Goal: Check status: Check status

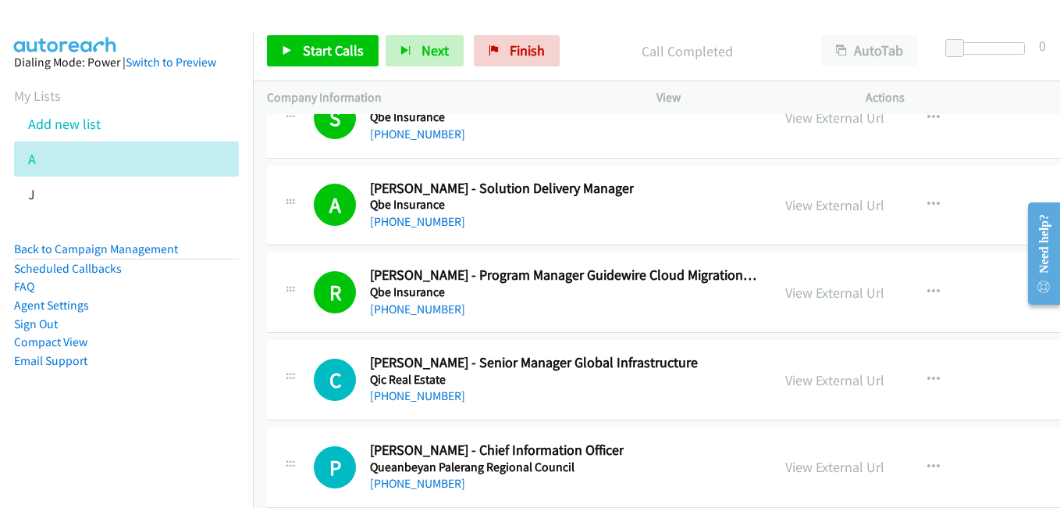
scroll to position [25613, 0]
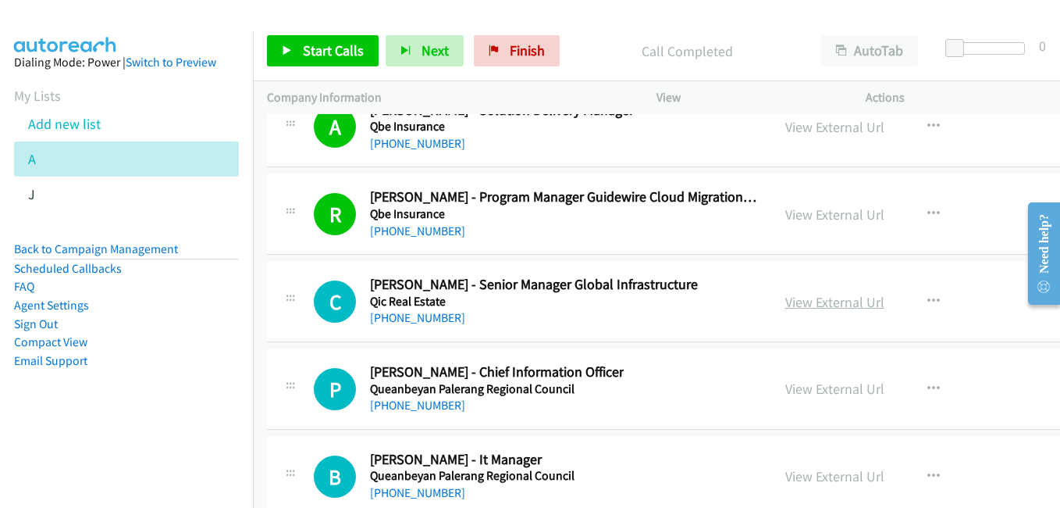
click at [837, 302] on link "View External Url" at bounding box center [835, 302] width 99 height 18
click at [842, 394] on link "View External Url" at bounding box center [835, 389] width 99 height 18
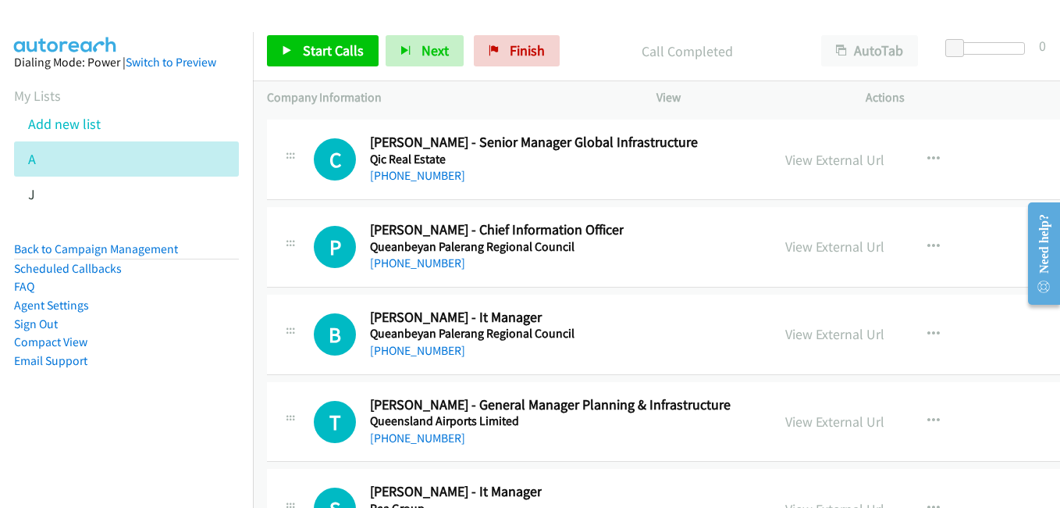
scroll to position [25769, 0]
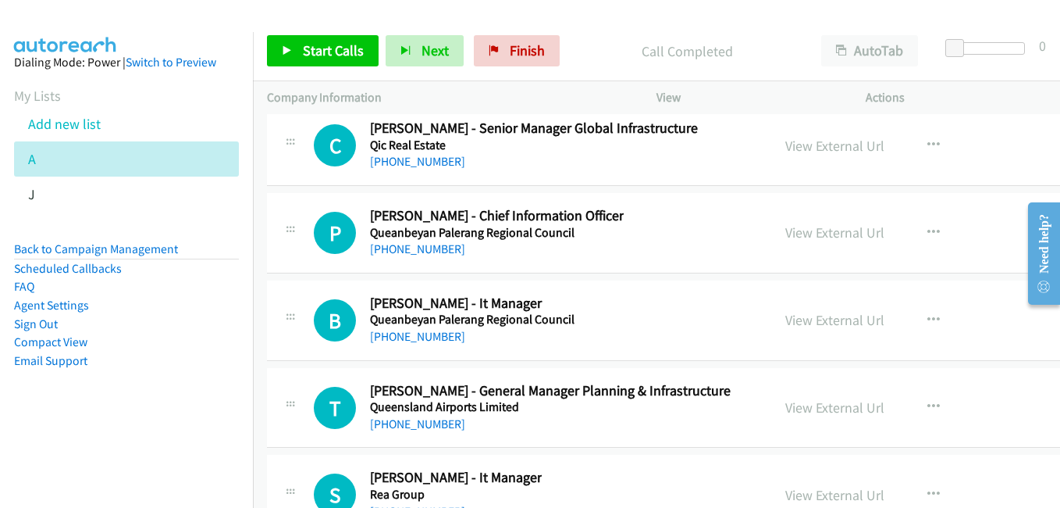
drag, startPoint x: 846, startPoint y: 324, endPoint x: 245, endPoint y: 2, distance: 682.3
click at [846, 324] on link "View External Url" at bounding box center [835, 320] width 99 height 18
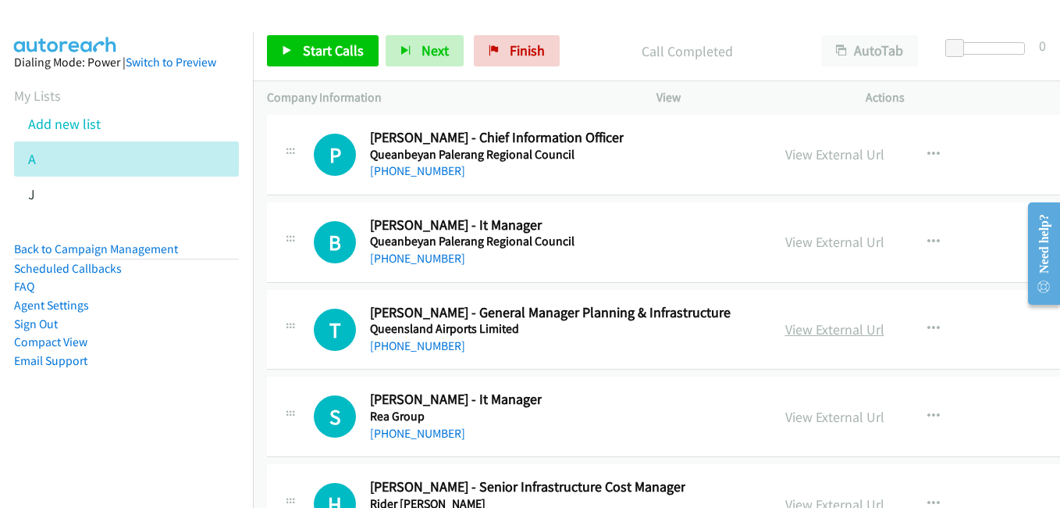
click at [828, 333] on link "View External Url" at bounding box center [835, 329] width 99 height 18
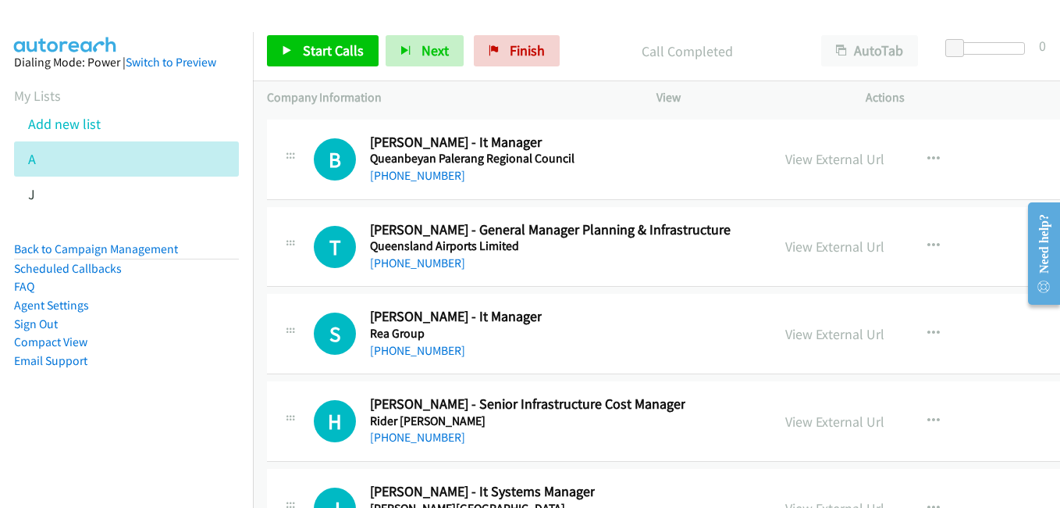
scroll to position [26004, 0]
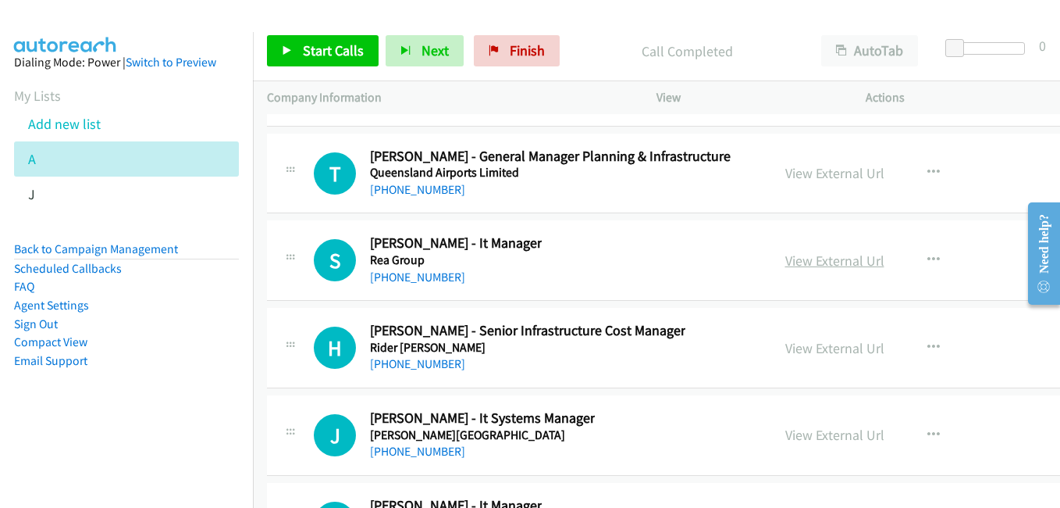
click at [854, 258] on link "View External Url" at bounding box center [835, 260] width 99 height 18
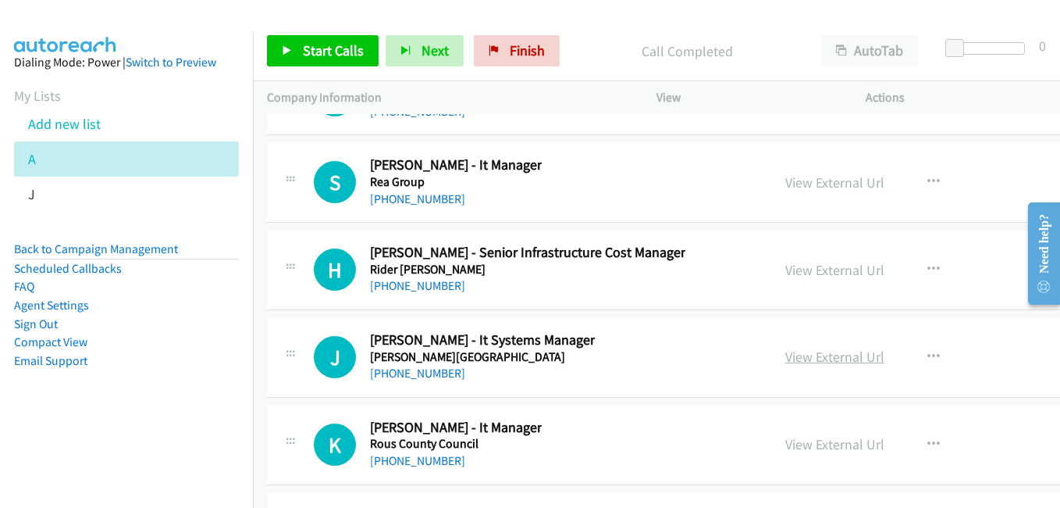
click at [850, 355] on link "View External Url" at bounding box center [835, 356] width 99 height 18
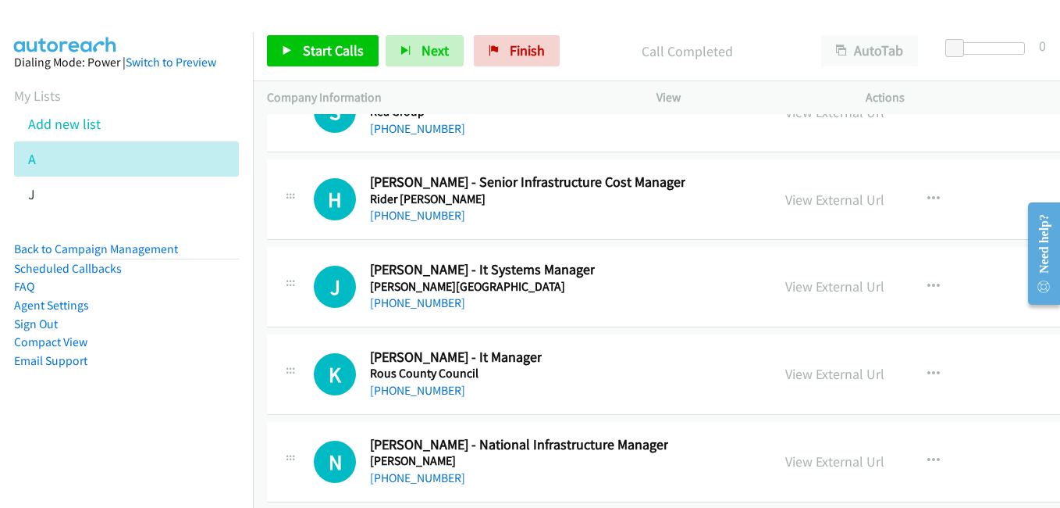
scroll to position [26160, 0]
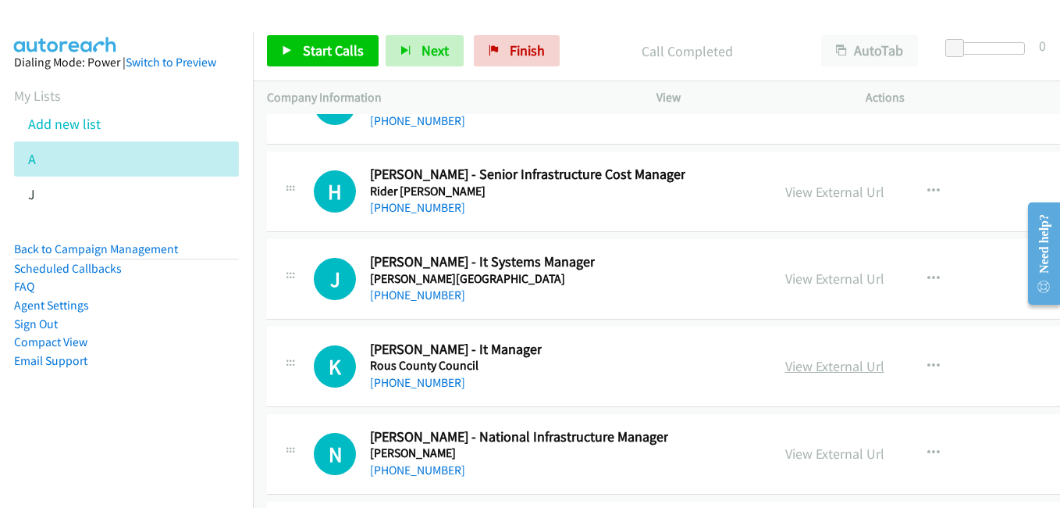
drag, startPoint x: 832, startPoint y: 372, endPoint x: 823, endPoint y: 372, distance: 9.4
click at [832, 372] on link "View External Url" at bounding box center [835, 366] width 99 height 18
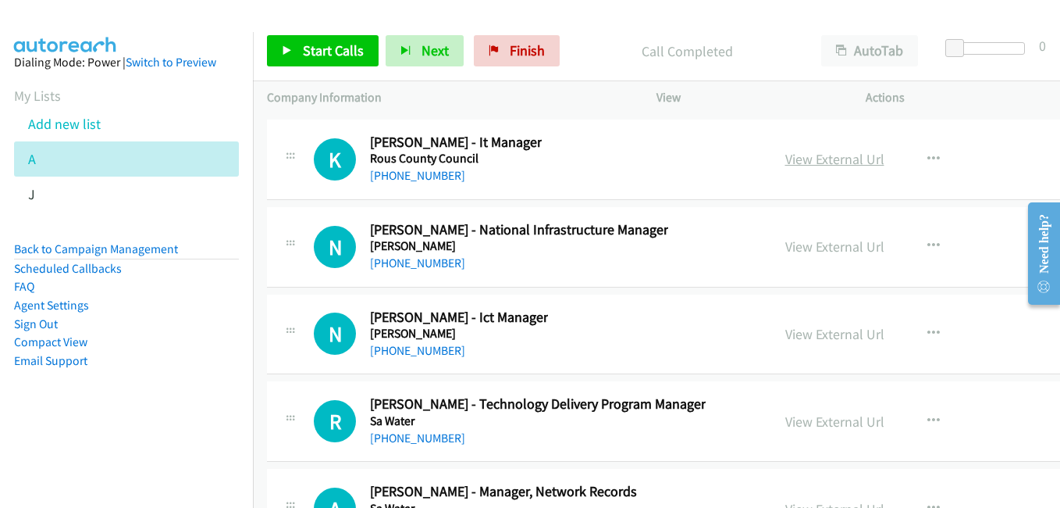
scroll to position [26394, 0]
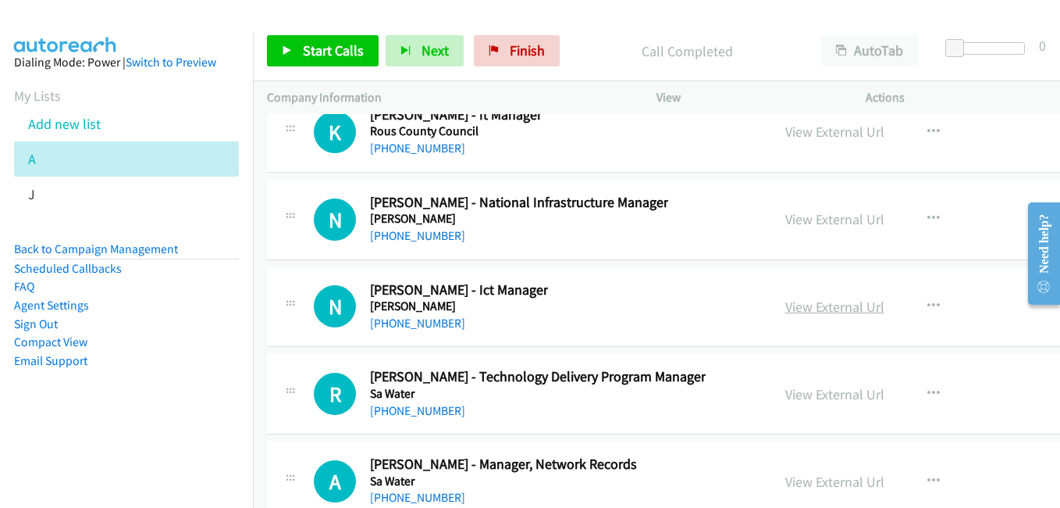
click at [841, 310] on link "View External Url" at bounding box center [835, 307] width 99 height 18
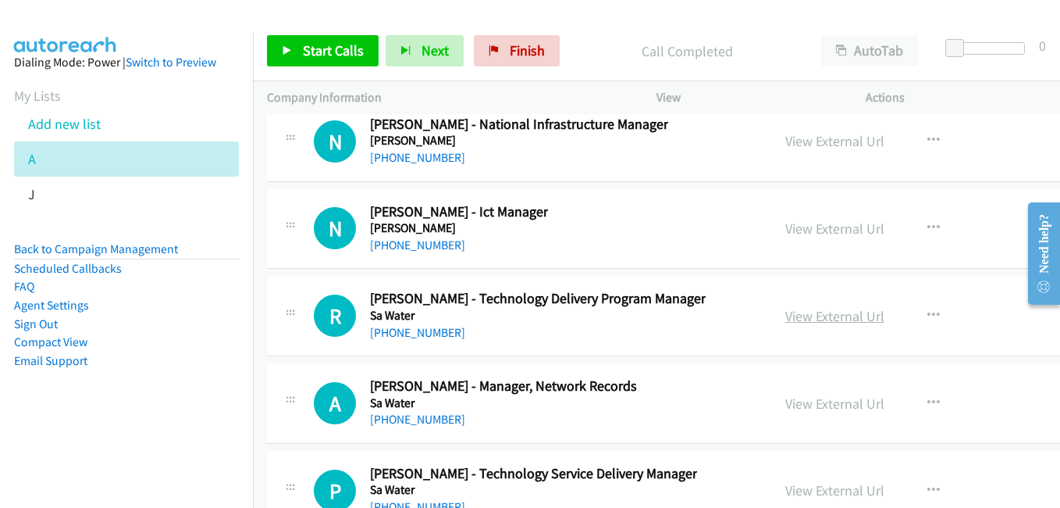
click at [826, 318] on link "View External Url" at bounding box center [835, 316] width 99 height 18
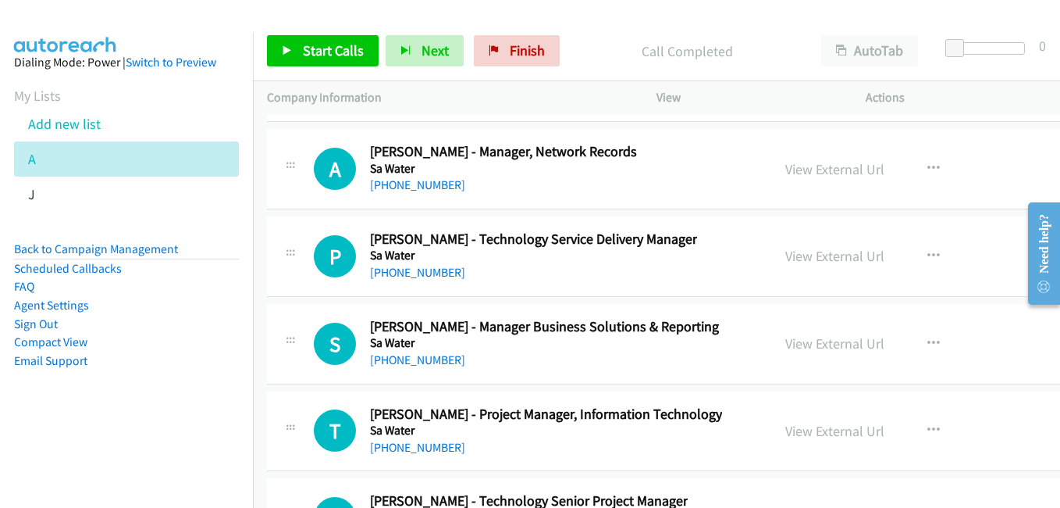
scroll to position [26628, 0]
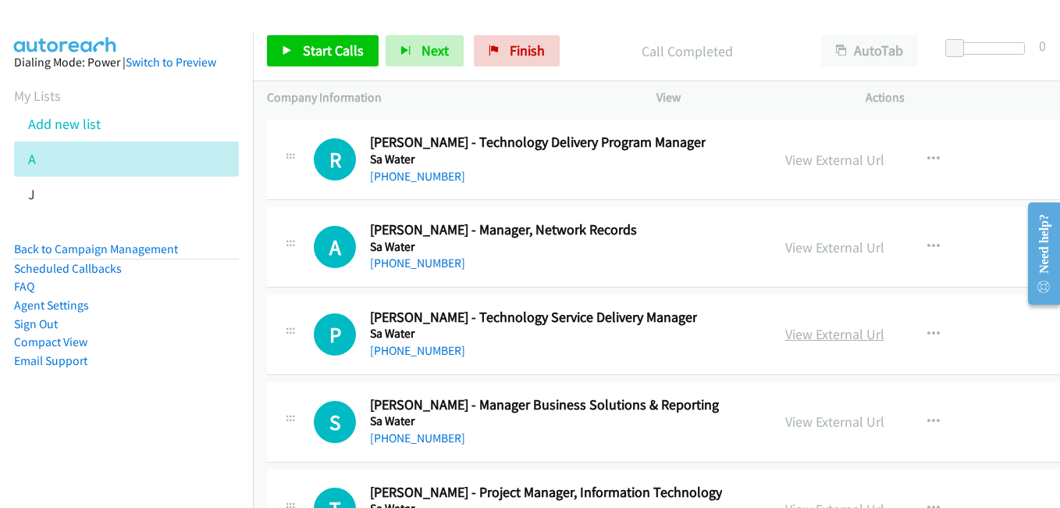
drag, startPoint x: 822, startPoint y: 332, endPoint x: 802, endPoint y: 327, distance: 20.8
click at [822, 332] on link "View External Url" at bounding box center [835, 334] width 99 height 18
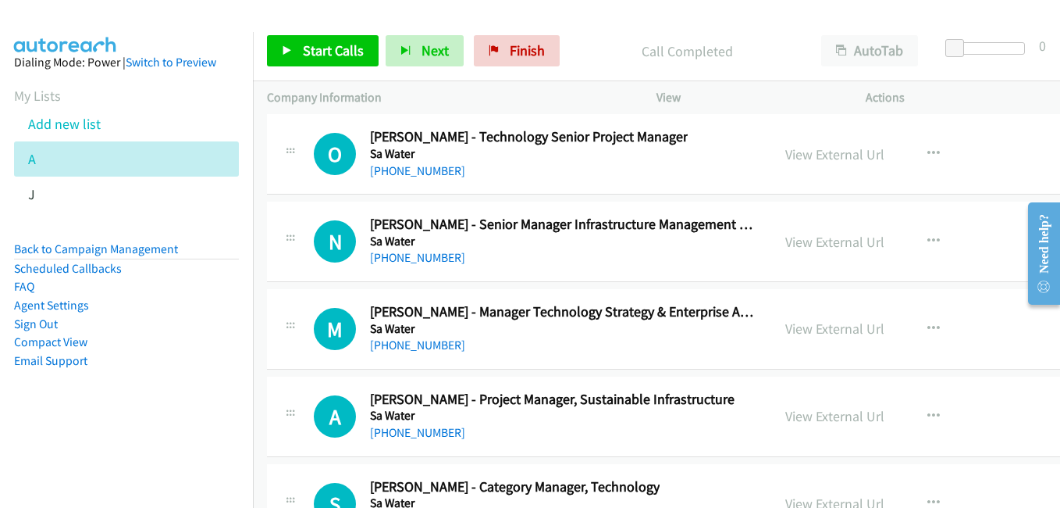
scroll to position [27097, 0]
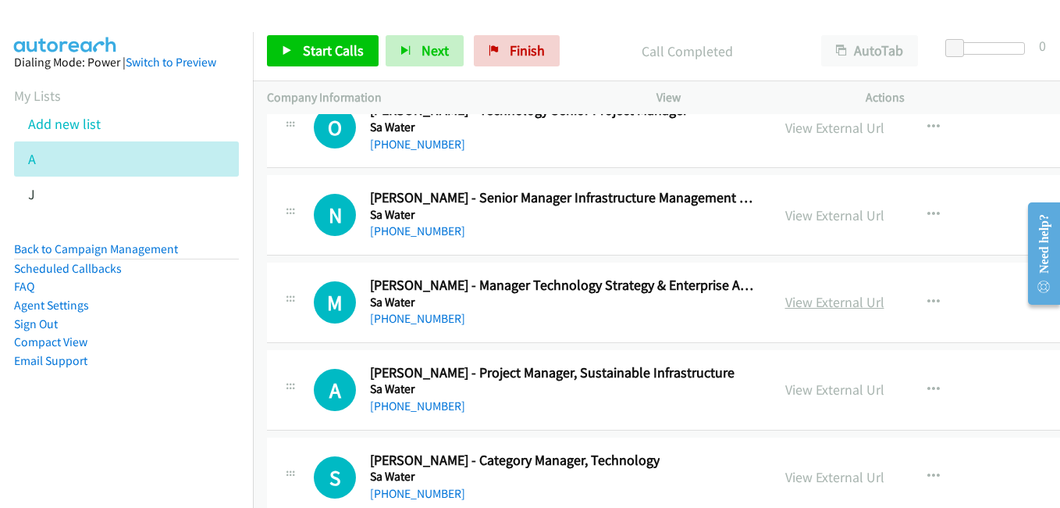
click at [849, 306] on link "View External Url" at bounding box center [835, 302] width 99 height 18
click at [825, 210] on link "View External Url" at bounding box center [835, 215] width 99 height 18
click at [850, 298] on link "View External Url" at bounding box center [835, 302] width 99 height 18
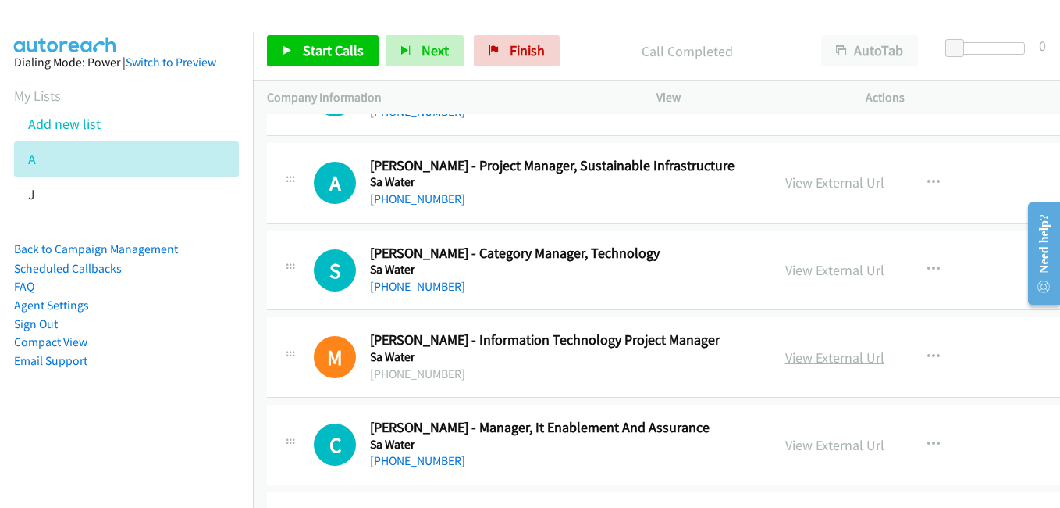
scroll to position [27331, 0]
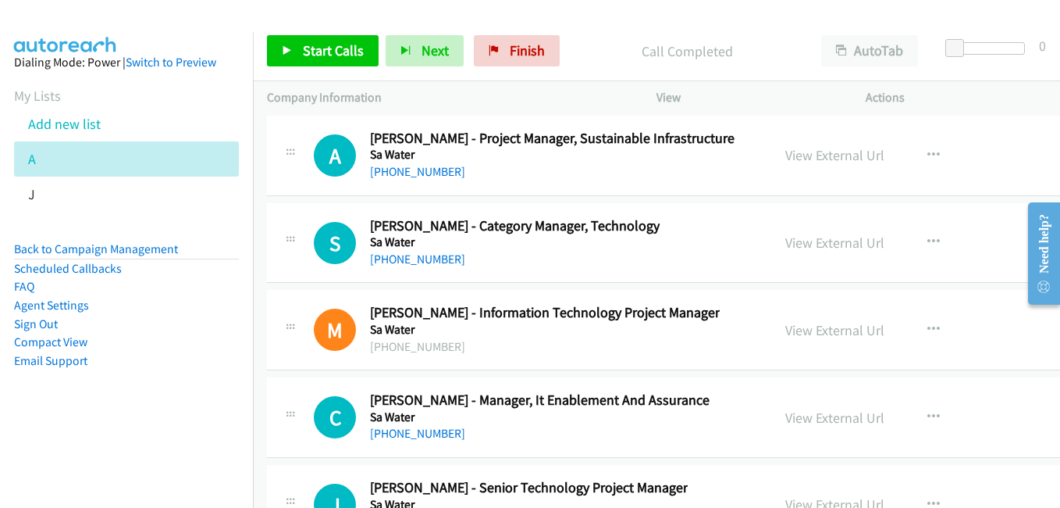
drag, startPoint x: 847, startPoint y: 332, endPoint x: 778, endPoint y: 287, distance: 83.0
click at [847, 332] on link "View External Url" at bounding box center [835, 330] width 99 height 18
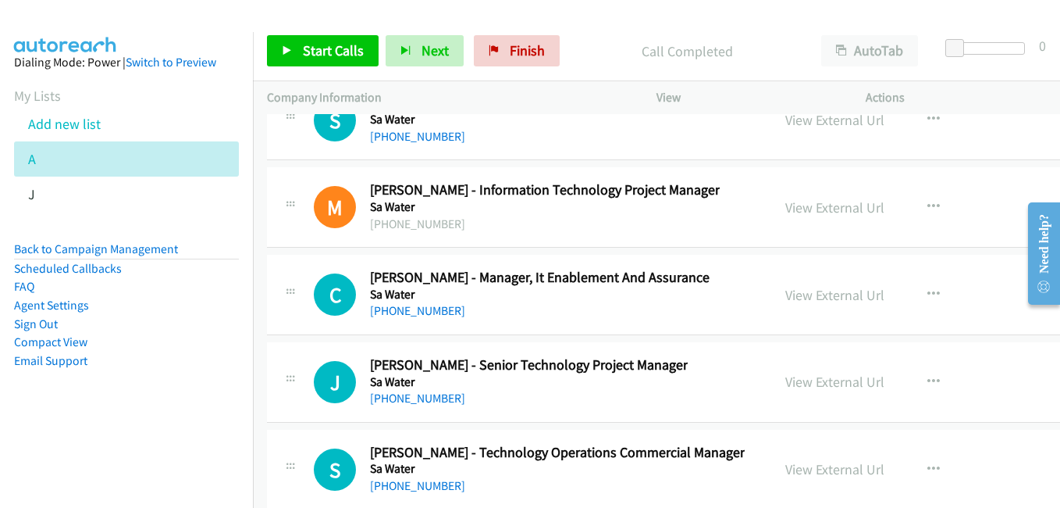
scroll to position [27565, 0]
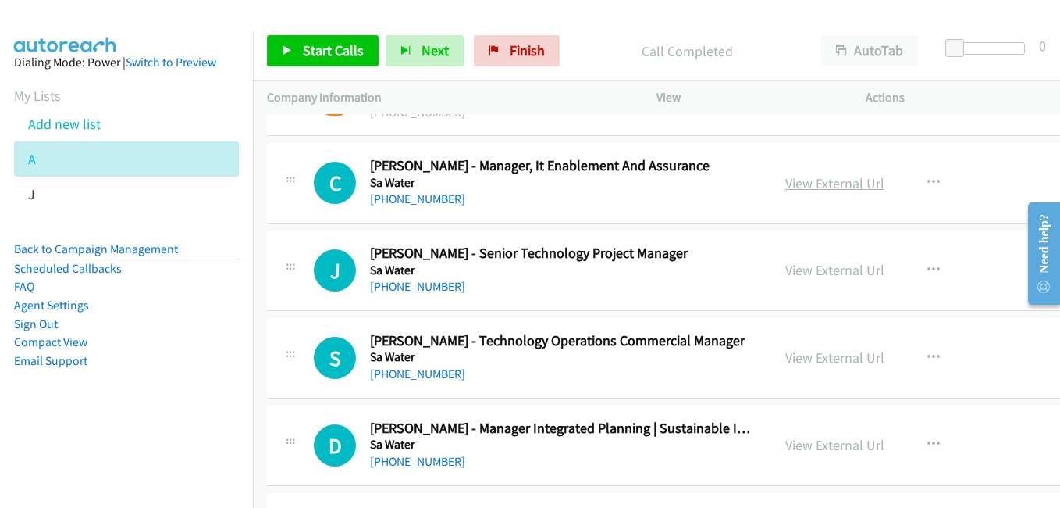
click at [796, 180] on link "View External Url" at bounding box center [835, 183] width 99 height 18
click at [814, 276] on link "View External Url" at bounding box center [835, 270] width 99 height 18
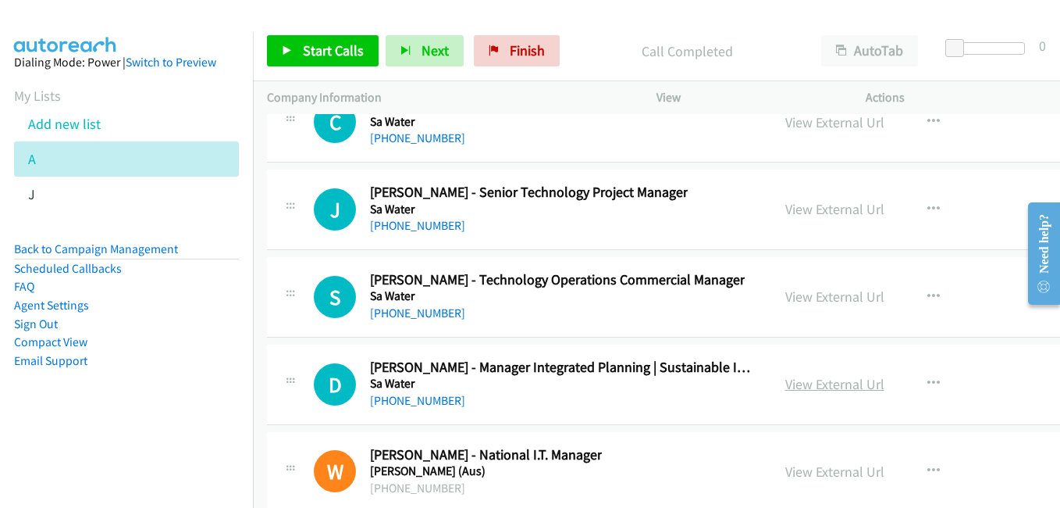
scroll to position [27644, 0]
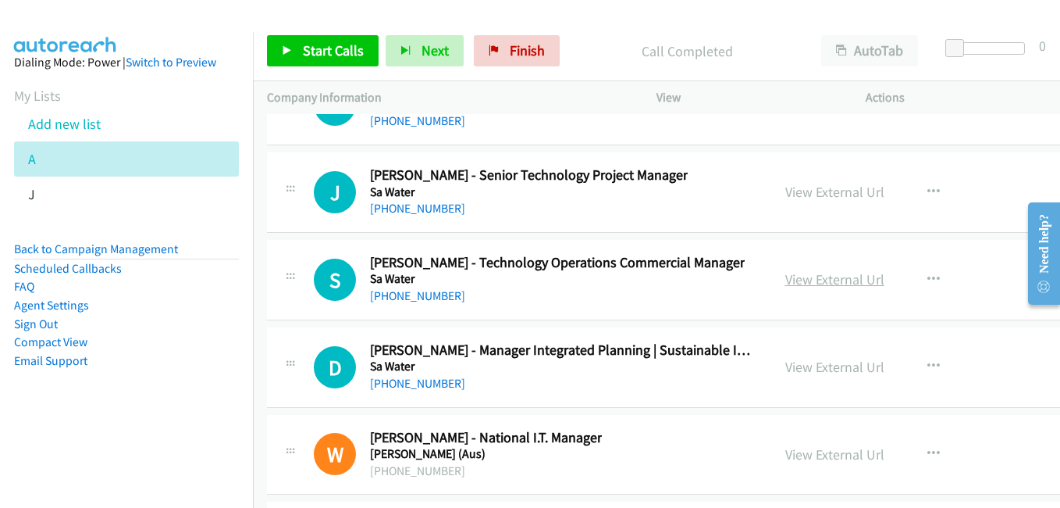
click at [843, 284] on link "View External Url" at bounding box center [835, 279] width 99 height 18
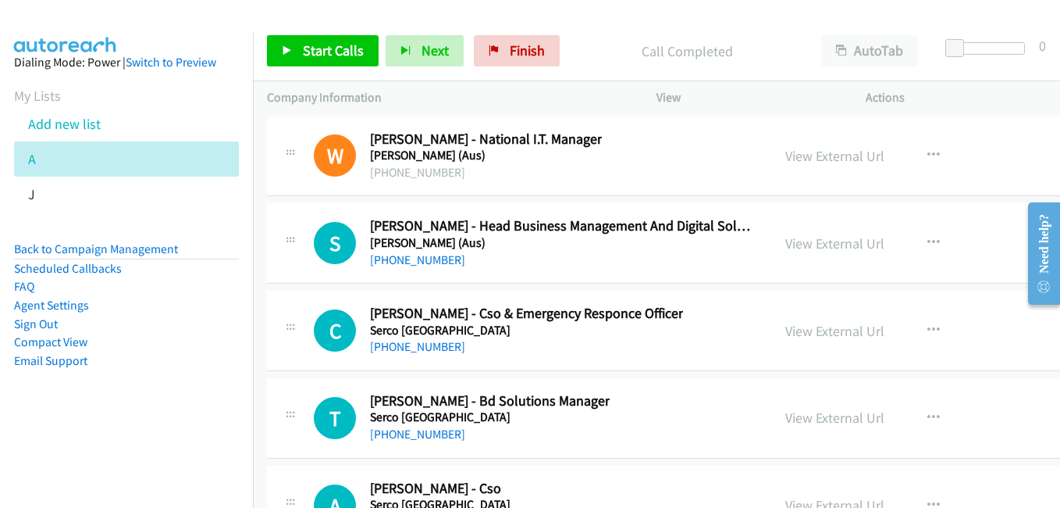
scroll to position [27956, 0]
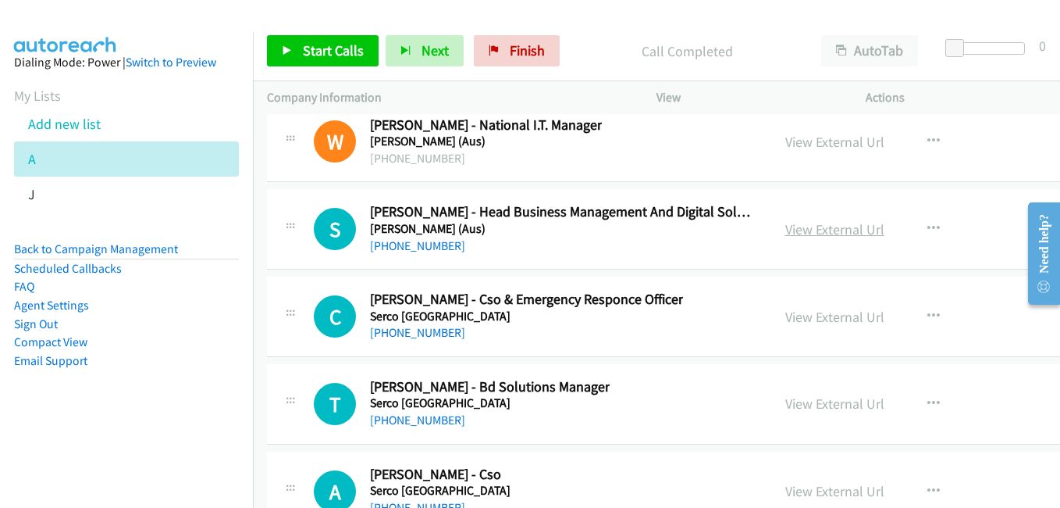
click at [836, 224] on link "View External Url" at bounding box center [835, 229] width 99 height 18
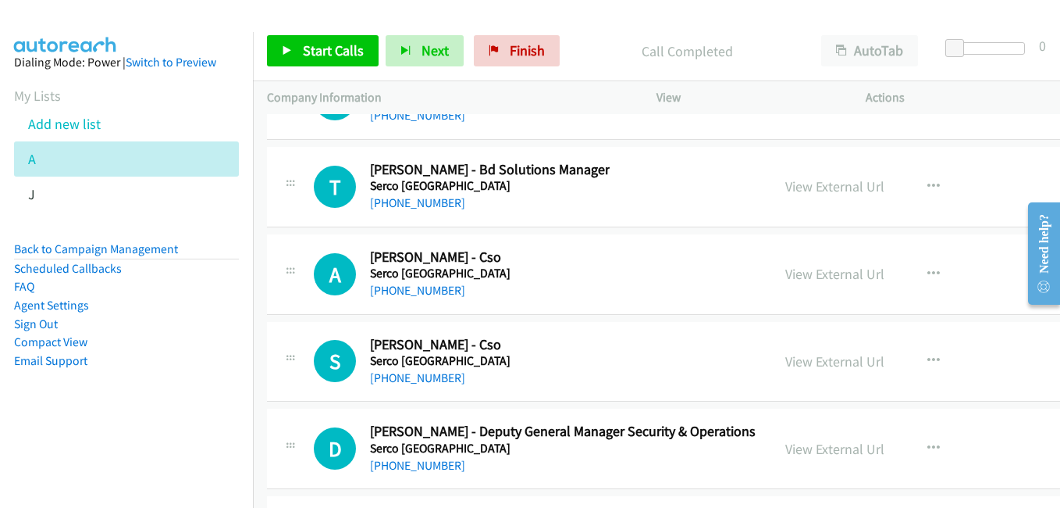
scroll to position [28190, 0]
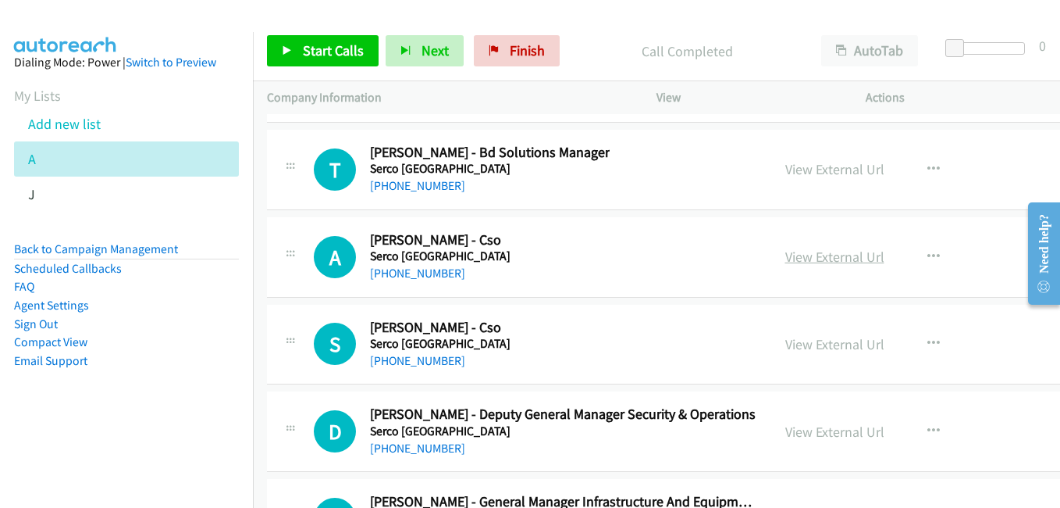
click at [828, 262] on link "View External Url" at bounding box center [835, 257] width 99 height 18
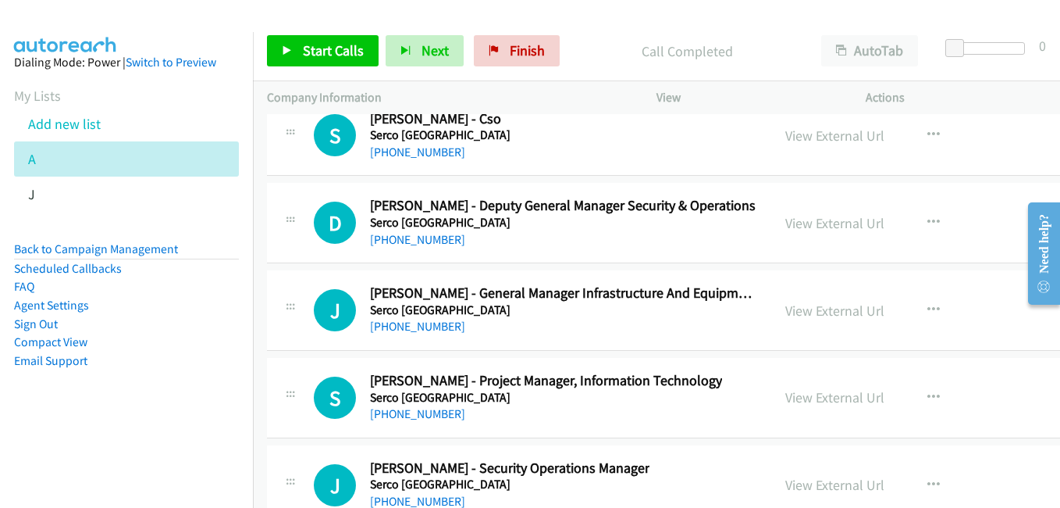
scroll to position [28424, 0]
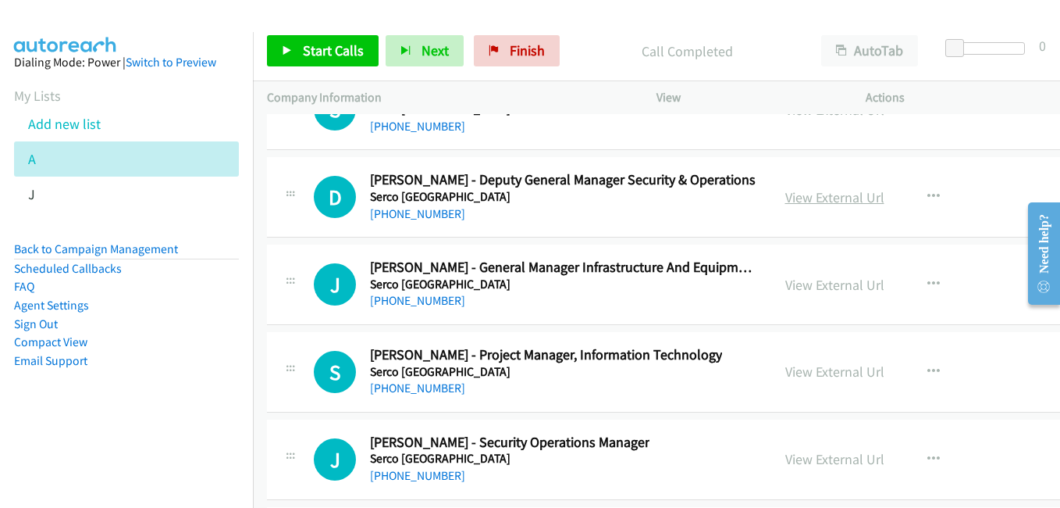
click at [824, 189] on link "View External Url" at bounding box center [835, 197] width 99 height 18
drag, startPoint x: 818, startPoint y: 288, endPoint x: 799, endPoint y: 289, distance: 18.8
click at [818, 288] on link "View External Url" at bounding box center [835, 285] width 99 height 18
click at [423, 480] on link "[PHONE_NUMBER]" at bounding box center [417, 475] width 95 height 15
click at [818, 370] on link "View External Url" at bounding box center [835, 371] width 99 height 18
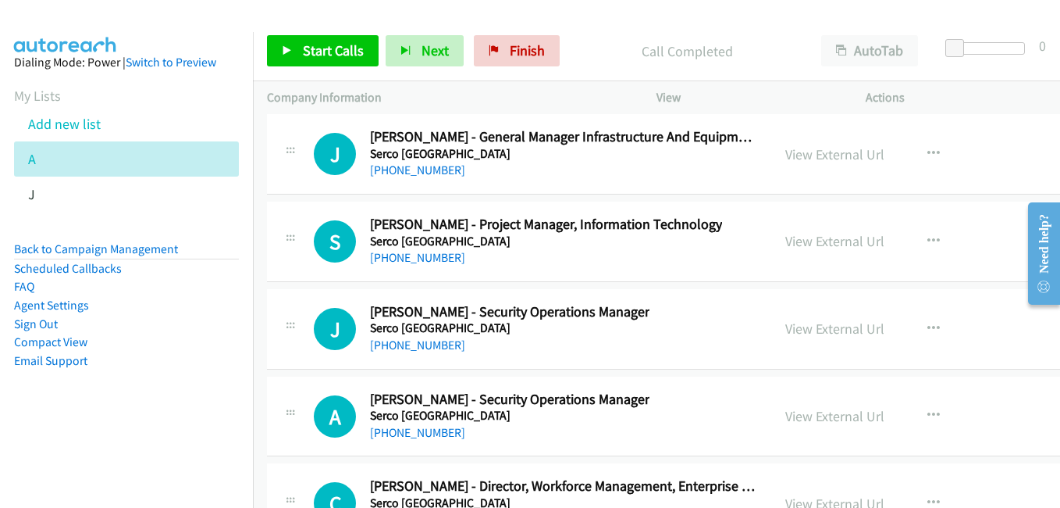
scroll to position [28581, 0]
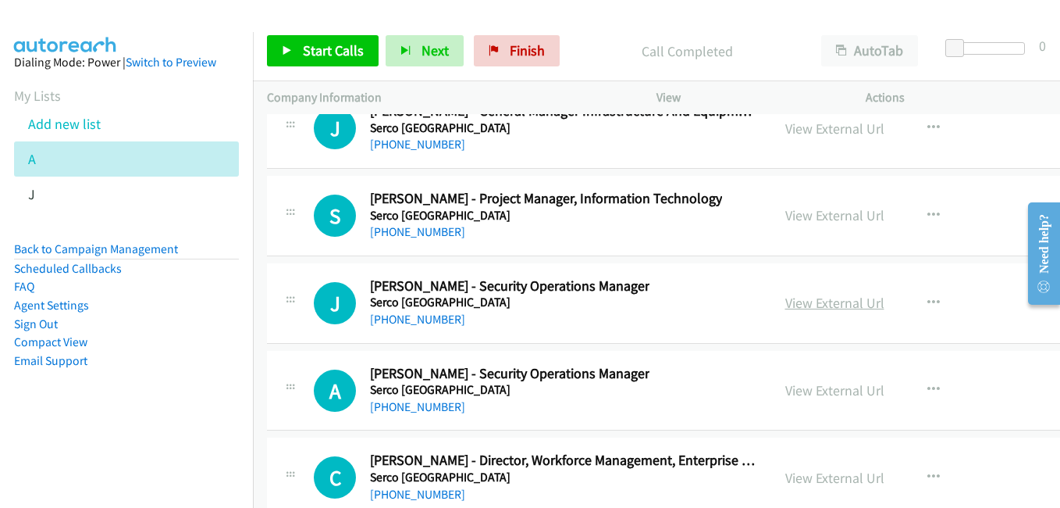
click at [844, 310] on link "View External Url" at bounding box center [835, 303] width 99 height 18
drag, startPoint x: 832, startPoint y: 389, endPoint x: 775, endPoint y: 375, distance: 58.0
click at [832, 389] on link "View External Url" at bounding box center [835, 390] width 99 height 18
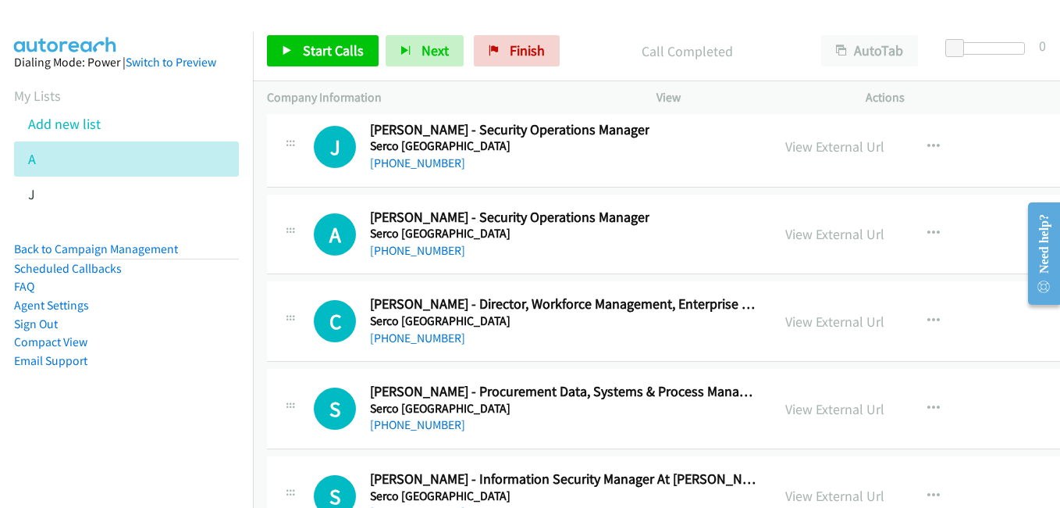
scroll to position [28815, 0]
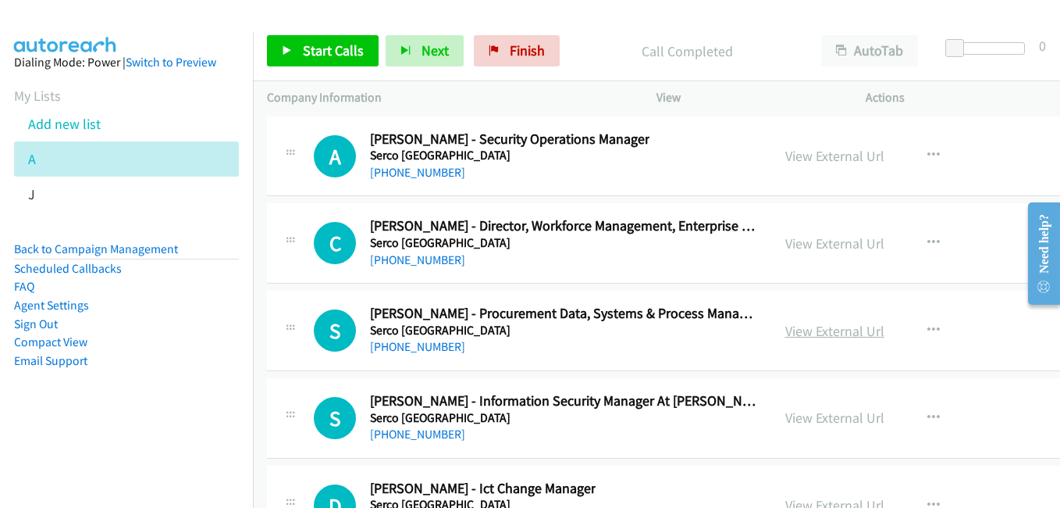
click at [825, 331] on link "View External Url" at bounding box center [835, 331] width 99 height 18
click at [827, 425] on link "View External Url" at bounding box center [835, 417] width 99 height 18
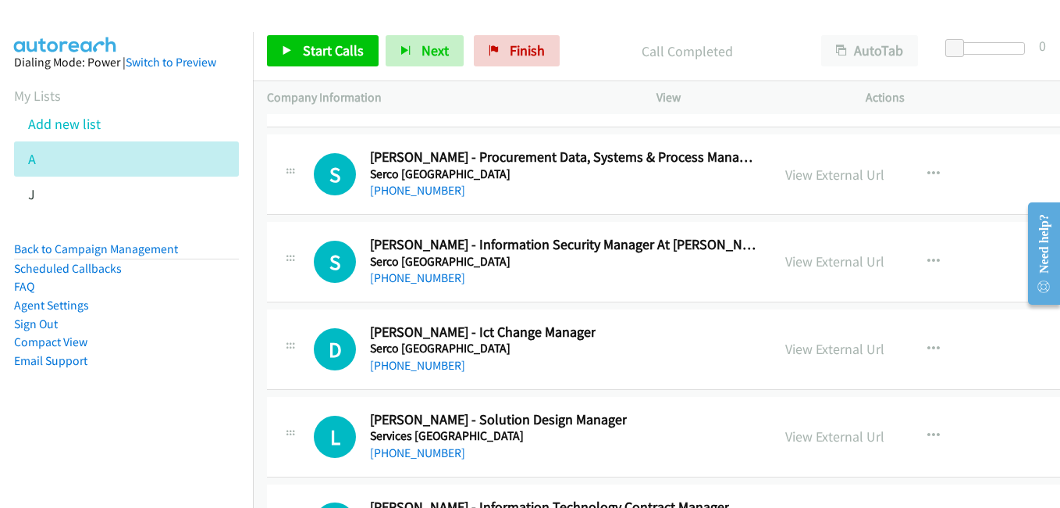
scroll to position [29049, 0]
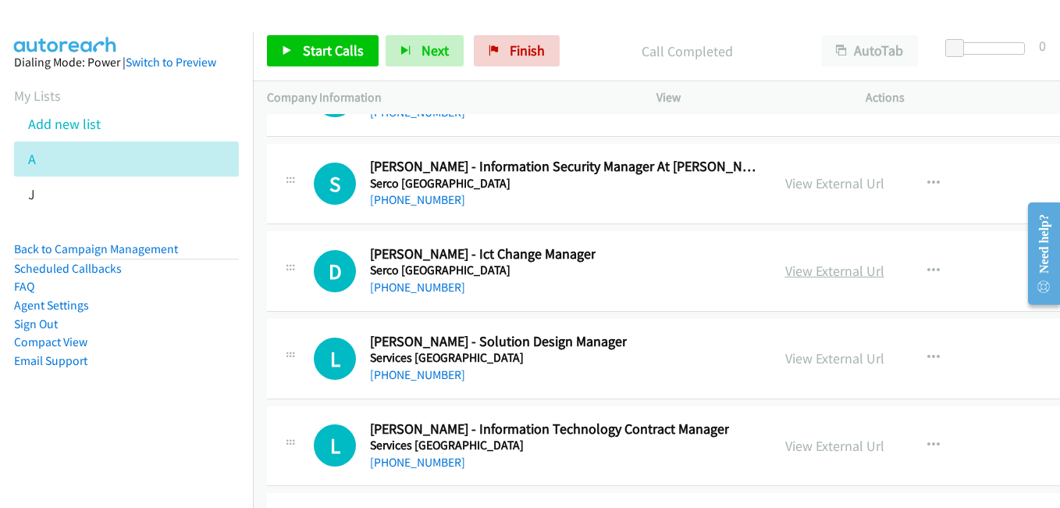
click at [820, 266] on link "View External Url" at bounding box center [835, 271] width 99 height 18
click at [819, 358] on link "View External Url" at bounding box center [835, 358] width 99 height 18
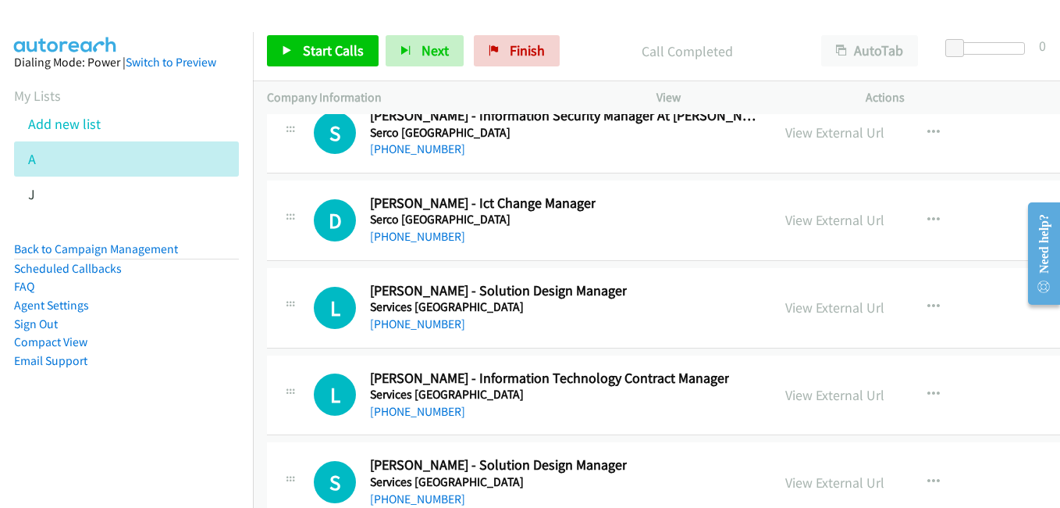
scroll to position [29127, 0]
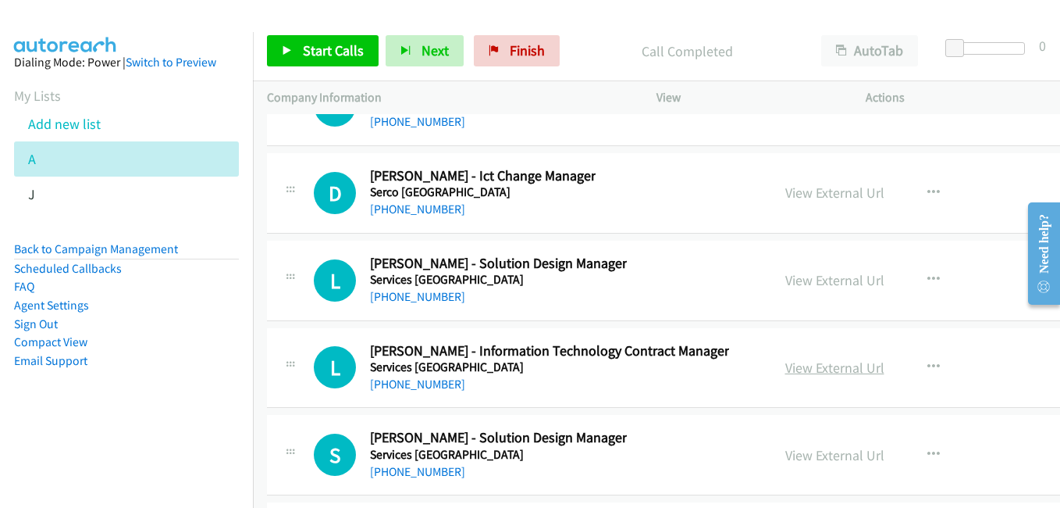
click at [849, 369] on link "View External Url" at bounding box center [835, 367] width 99 height 18
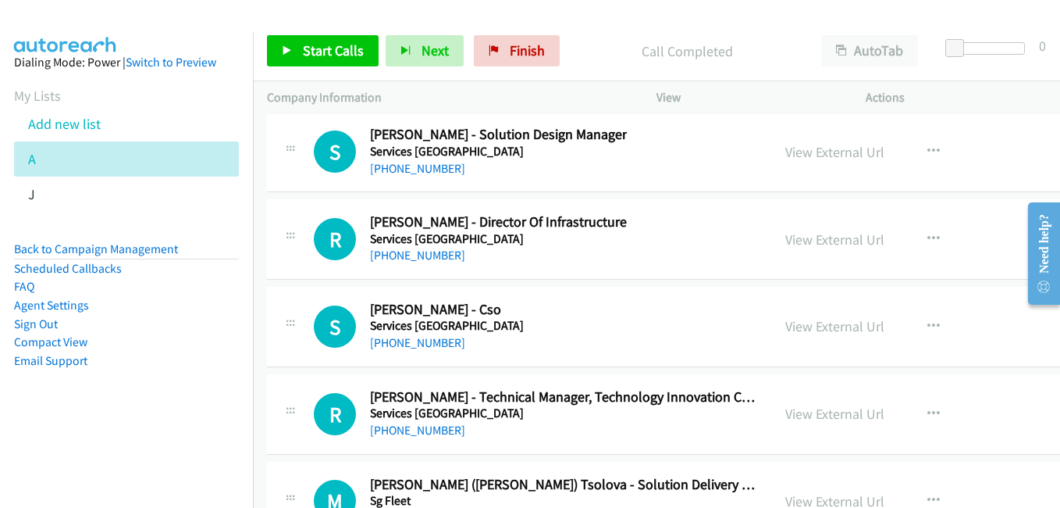
scroll to position [29440, 0]
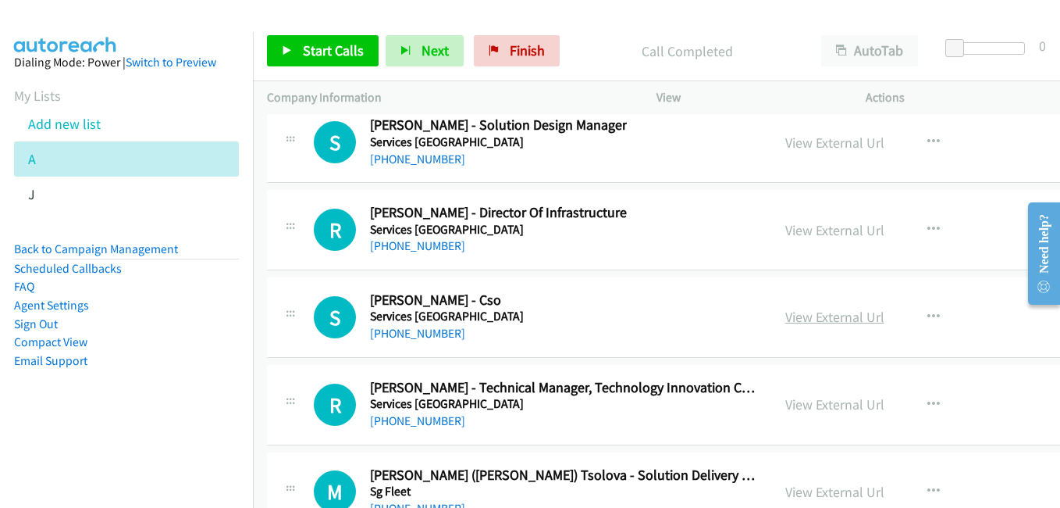
click at [821, 321] on link "View External Url" at bounding box center [835, 317] width 99 height 18
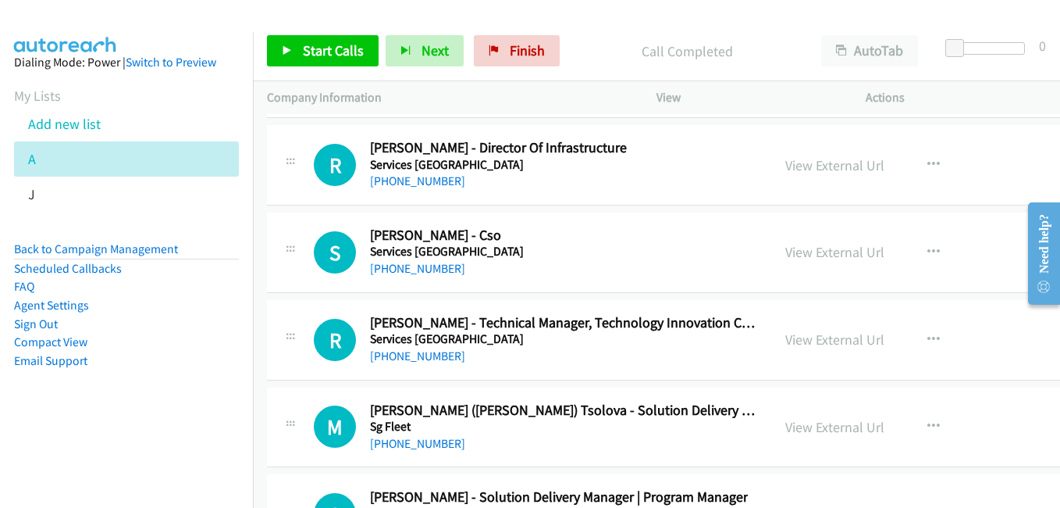
scroll to position [29518, 0]
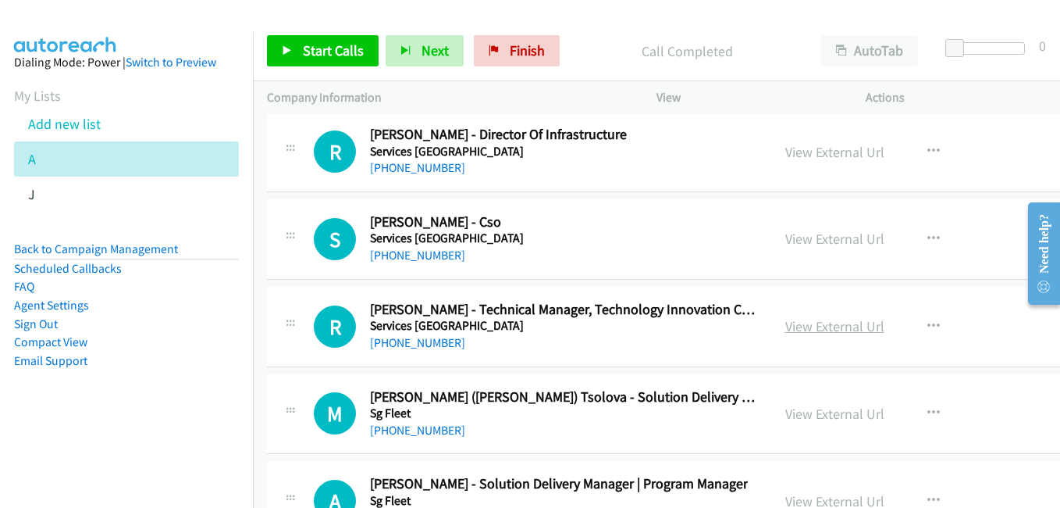
click at [873, 328] on link "View External Url" at bounding box center [835, 326] width 99 height 18
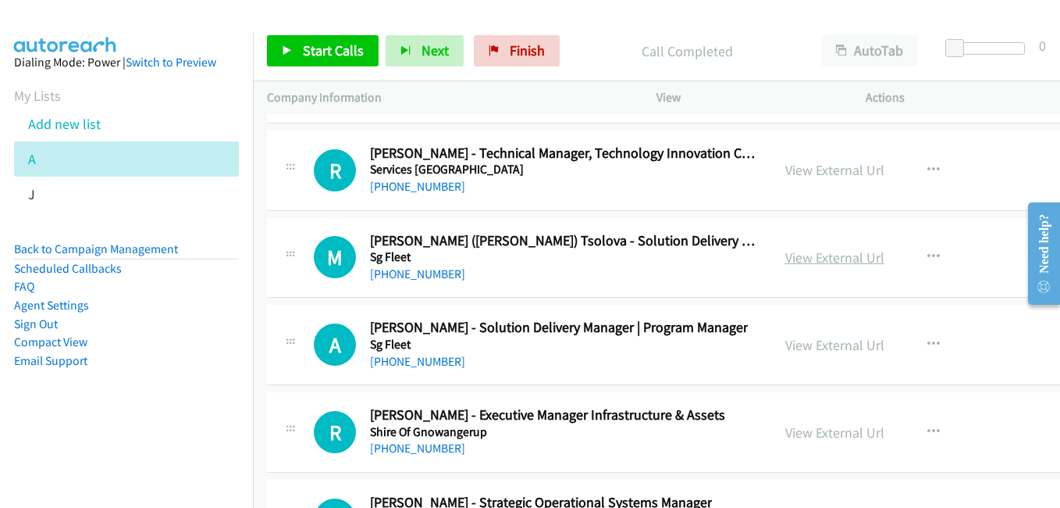
click at [838, 263] on link "View External Url" at bounding box center [835, 257] width 99 height 18
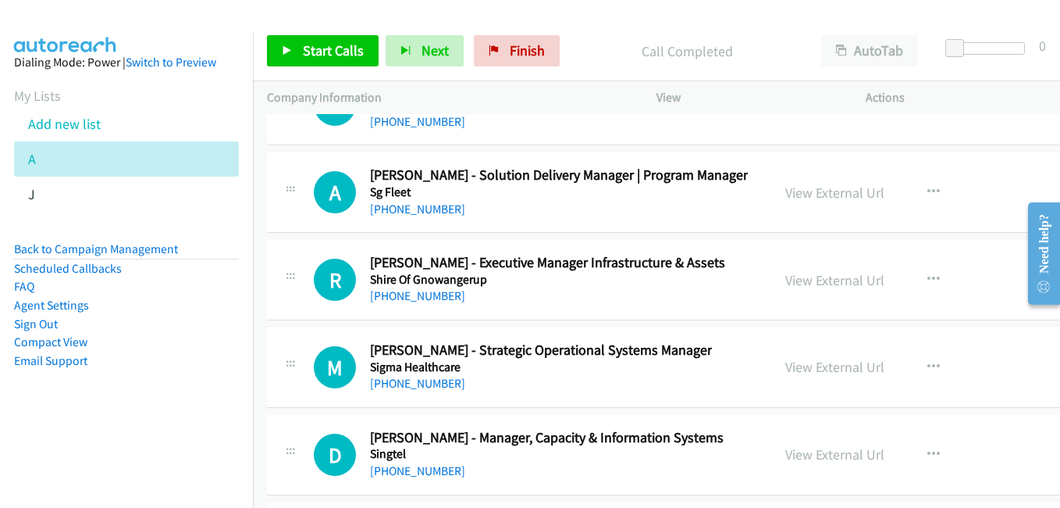
scroll to position [29830, 0]
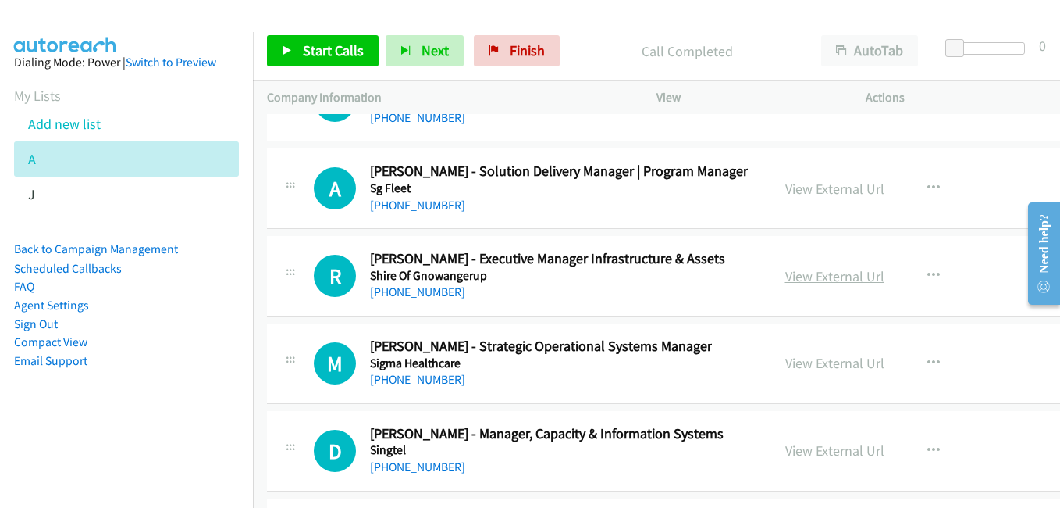
drag, startPoint x: 814, startPoint y: 277, endPoint x: 797, endPoint y: 276, distance: 17.3
click at [814, 277] on link "View External Url" at bounding box center [835, 276] width 99 height 18
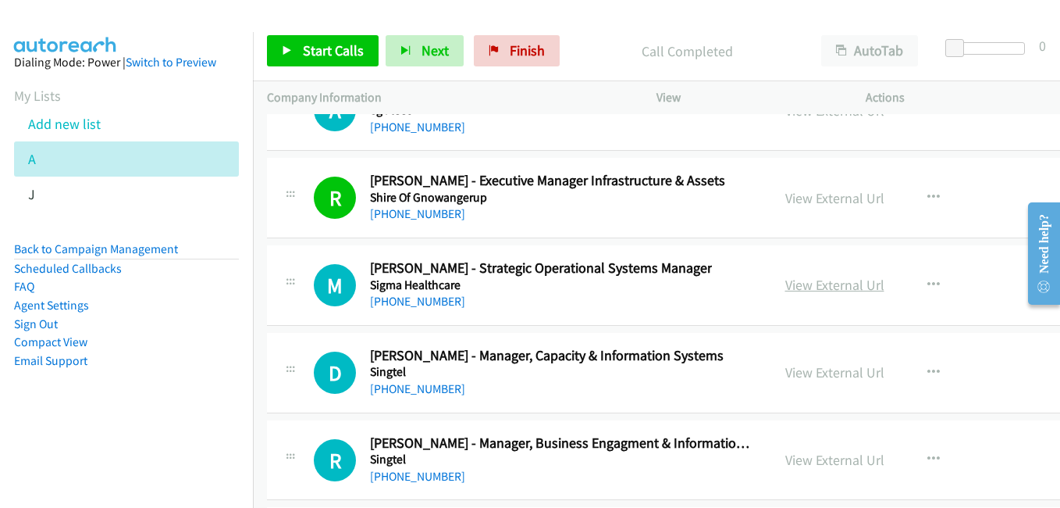
click at [863, 286] on link "View External Url" at bounding box center [835, 285] width 99 height 18
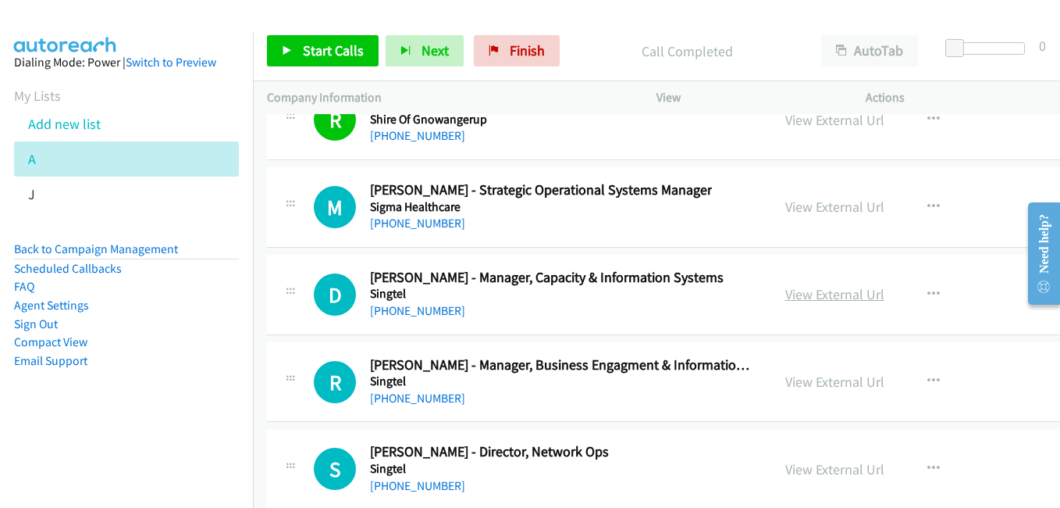
drag, startPoint x: 821, startPoint y: 289, endPoint x: 810, endPoint y: 285, distance: 11.6
click at [821, 289] on link "View External Url" at bounding box center [835, 294] width 99 height 18
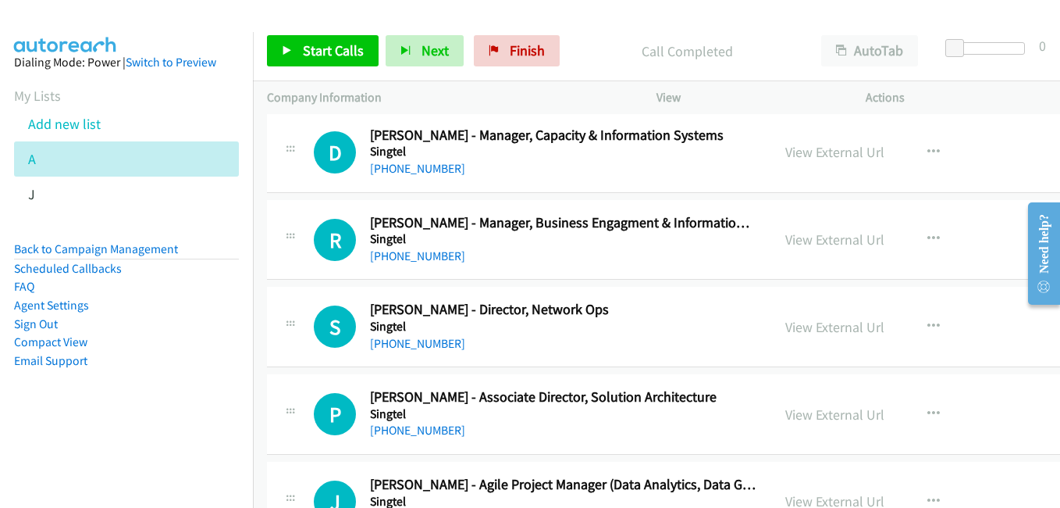
scroll to position [30142, 0]
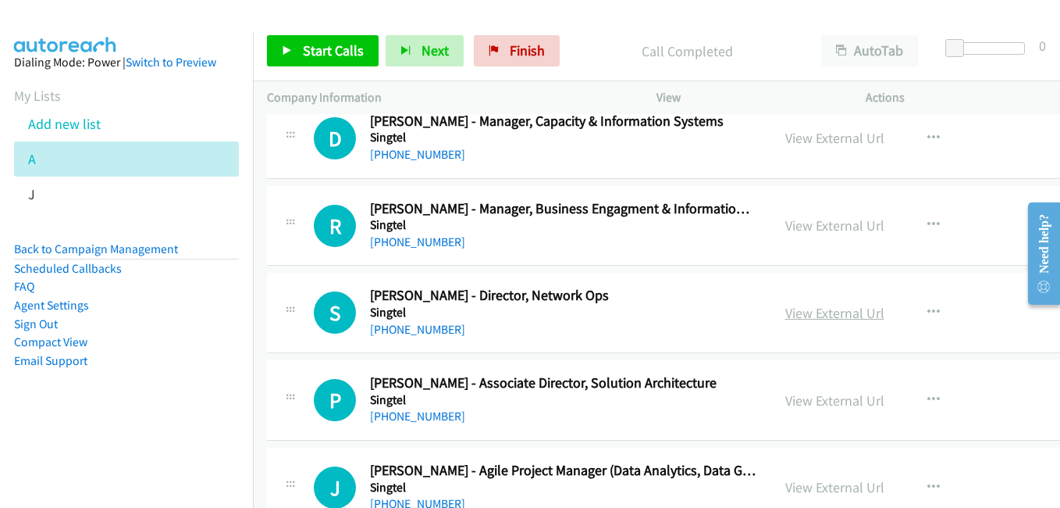
click at [859, 316] on link "View External Url" at bounding box center [835, 313] width 99 height 18
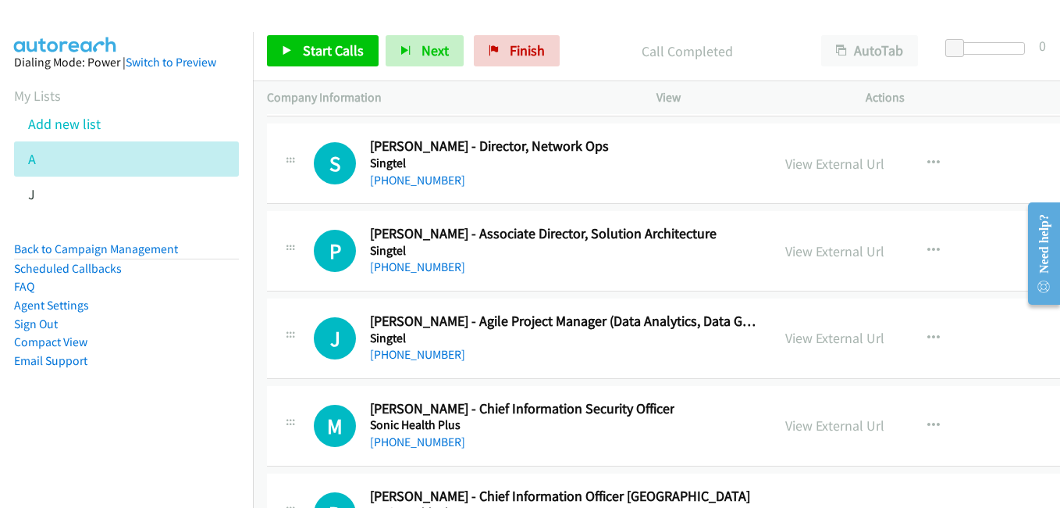
scroll to position [30299, 0]
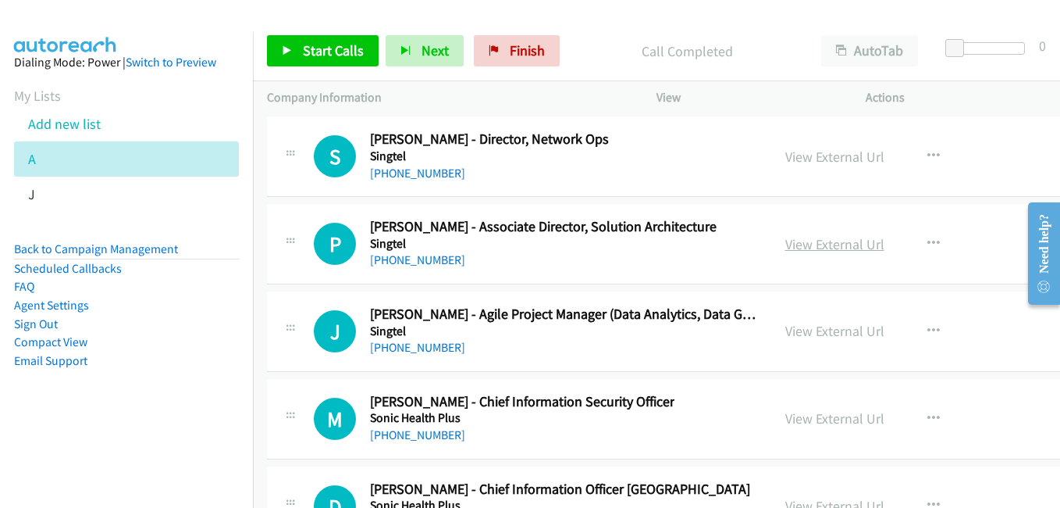
click at [850, 240] on link "View External Url" at bounding box center [835, 244] width 99 height 18
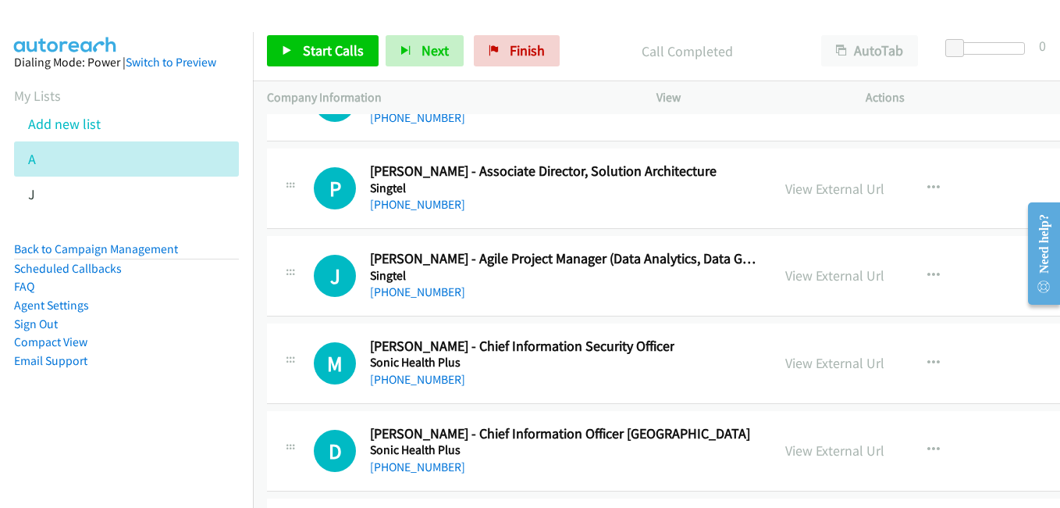
scroll to position [30455, 0]
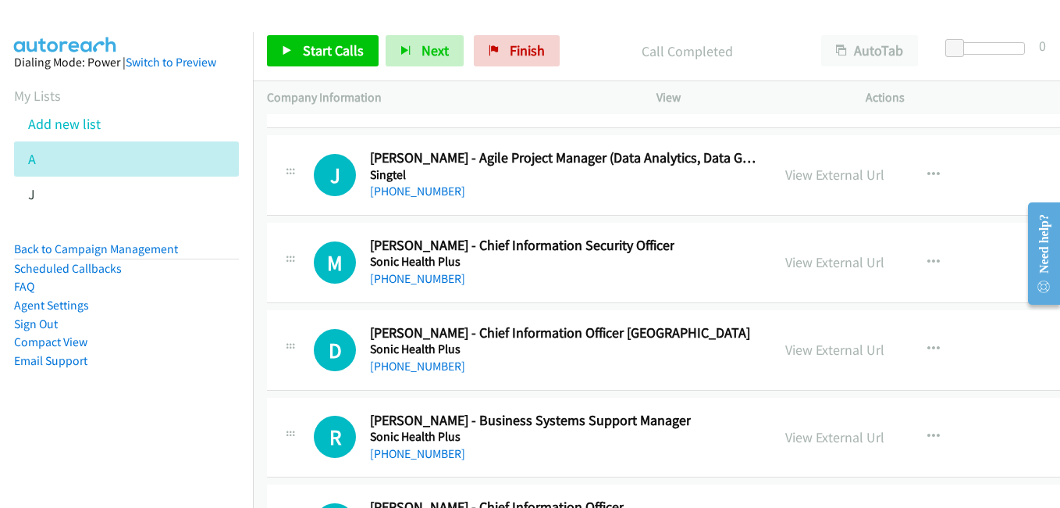
drag, startPoint x: 832, startPoint y: 257, endPoint x: 643, endPoint y: 216, distance: 194.2
click at [832, 257] on link "View External Url" at bounding box center [835, 262] width 99 height 18
click at [841, 350] on link "View External Url" at bounding box center [835, 349] width 99 height 18
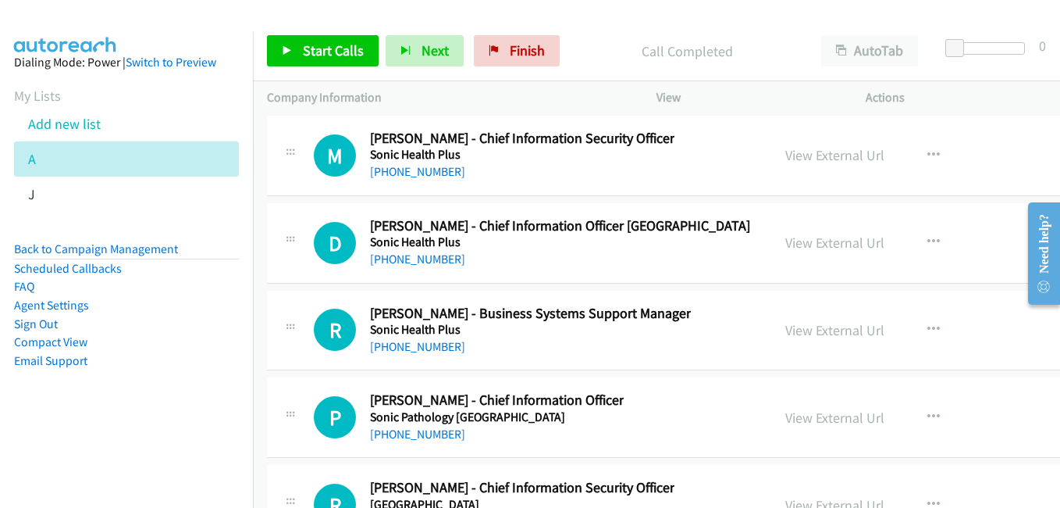
scroll to position [30611, 0]
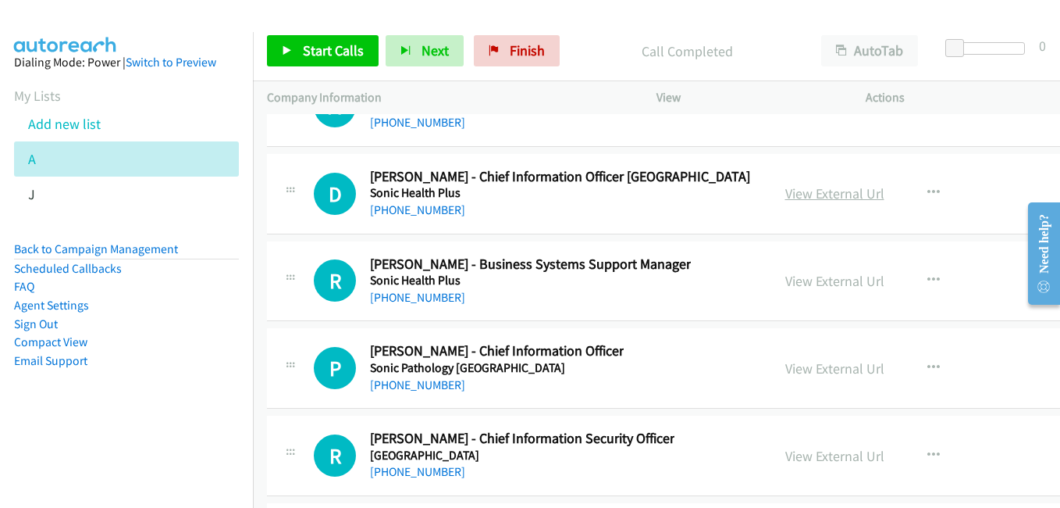
click at [830, 197] on link "View External Url" at bounding box center [835, 193] width 99 height 18
click at [843, 280] on link "View External Url" at bounding box center [835, 281] width 99 height 18
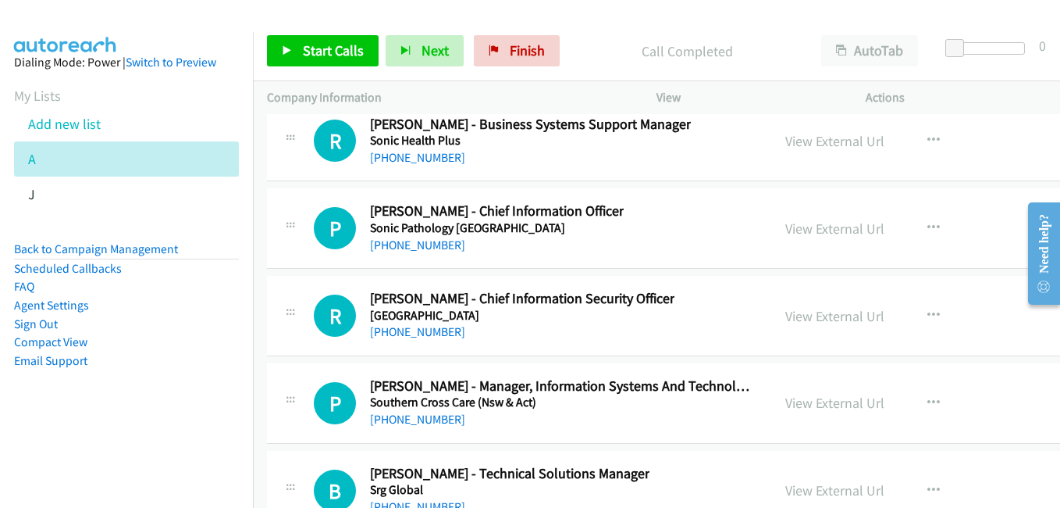
scroll to position [30767, 0]
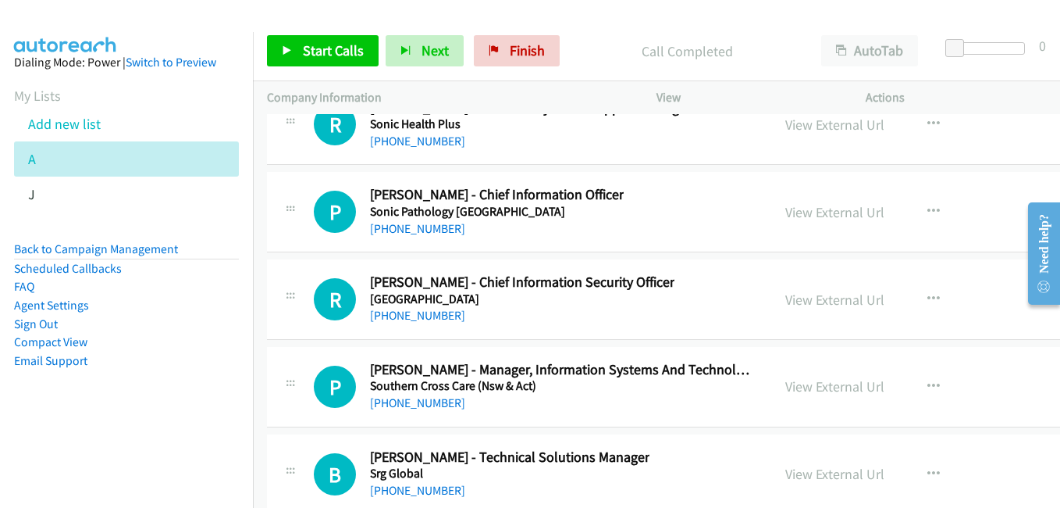
drag, startPoint x: 817, startPoint y: 220, endPoint x: 771, endPoint y: 206, distance: 48.2
click at [817, 220] on link "View External Url" at bounding box center [835, 212] width 99 height 18
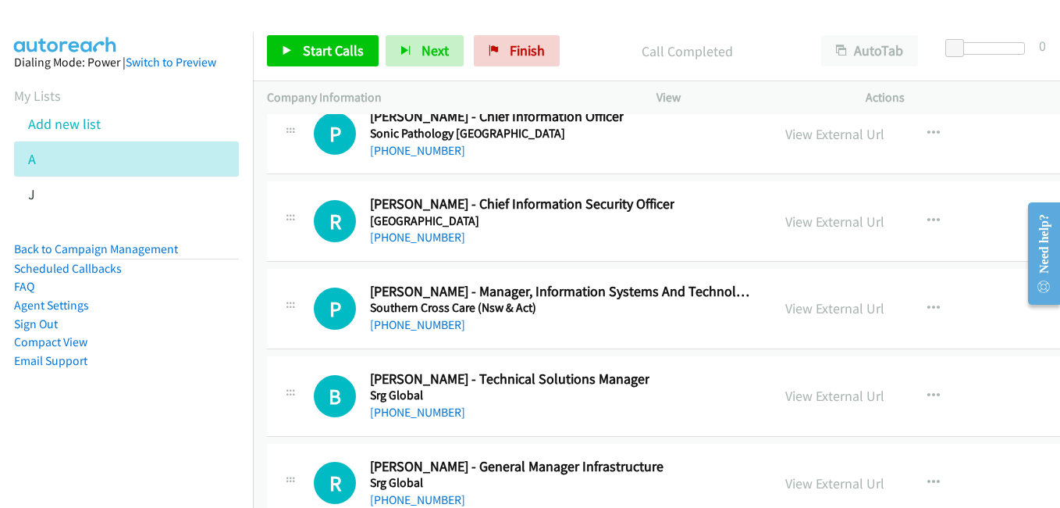
click at [881, 223] on div "View External Url View External Url Schedule/Manage Callback Start Calls Here R…" at bounding box center [905, 221] width 266 height 52
click at [848, 212] on link "View External Url" at bounding box center [835, 221] width 99 height 18
click at [825, 301] on link "View External Url" at bounding box center [835, 308] width 99 height 18
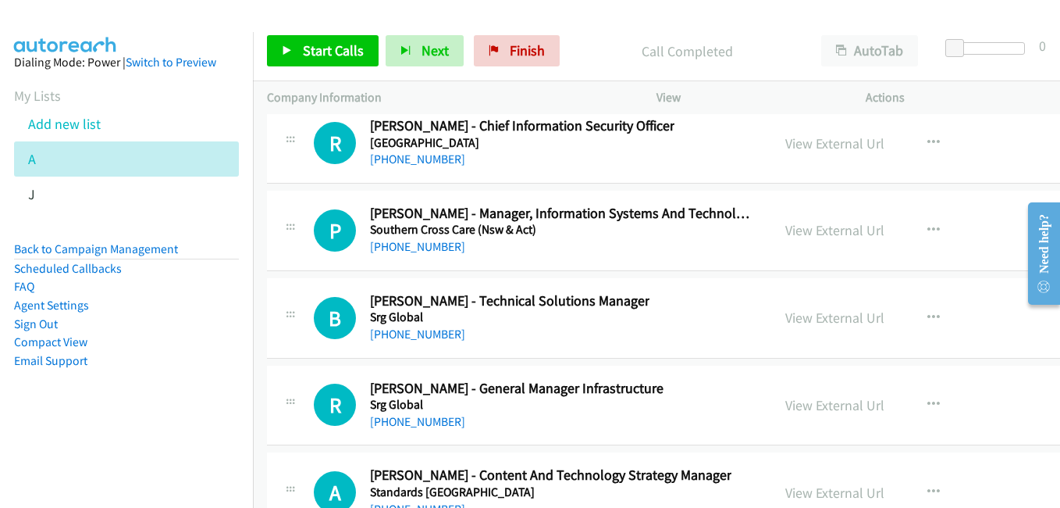
click at [825, 328] on div "View External Url" at bounding box center [835, 317] width 99 height 21
click at [827, 325] on link "View External Url" at bounding box center [835, 317] width 99 height 18
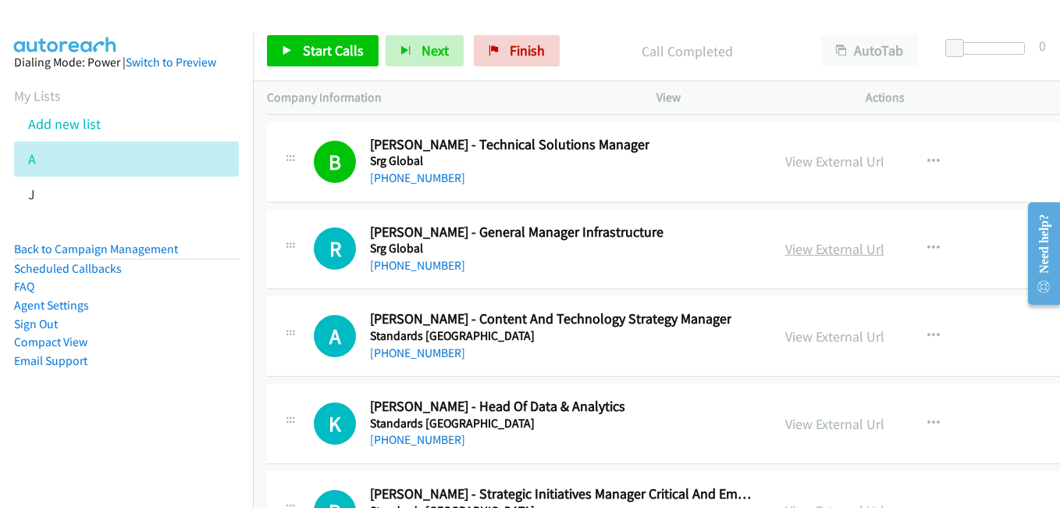
scroll to position [31158, 0]
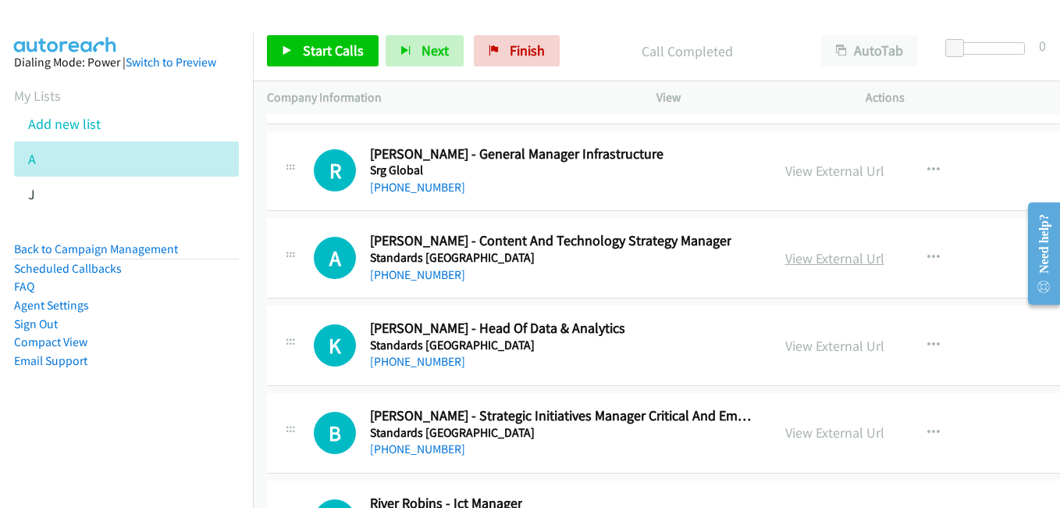
click at [821, 262] on link "View External Url" at bounding box center [835, 258] width 99 height 18
click at [810, 344] on link "View External Url" at bounding box center [835, 346] width 99 height 18
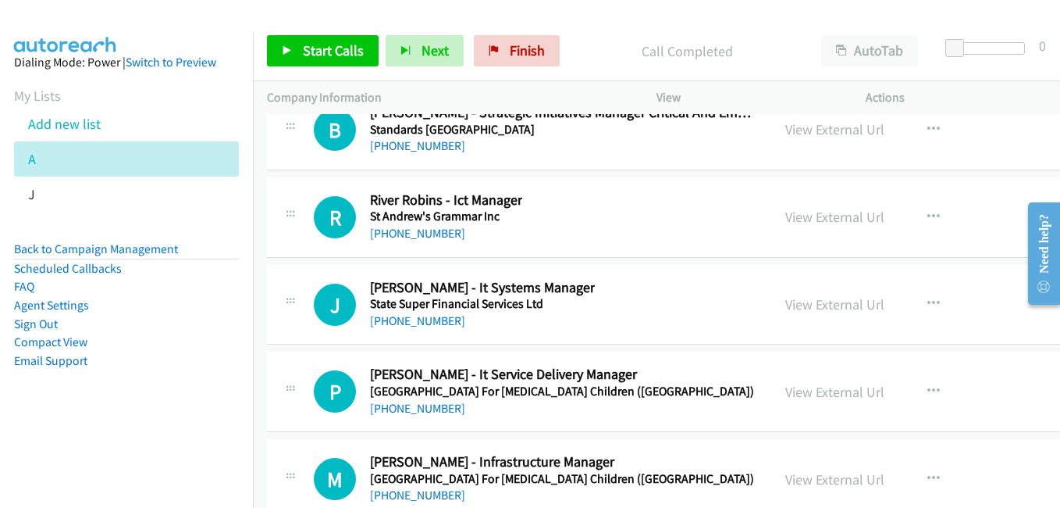
scroll to position [31470, 0]
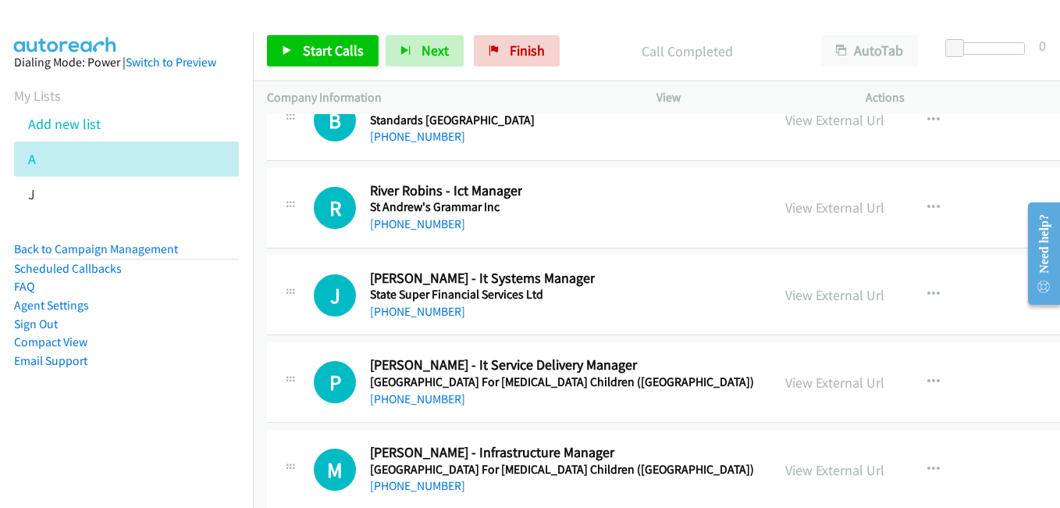
drag, startPoint x: 804, startPoint y: 291, endPoint x: 268, endPoint y: 2, distance: 609.3
click at [817, 295] on link "View External Url" at bounding box center [835, 295] width 99 height 18
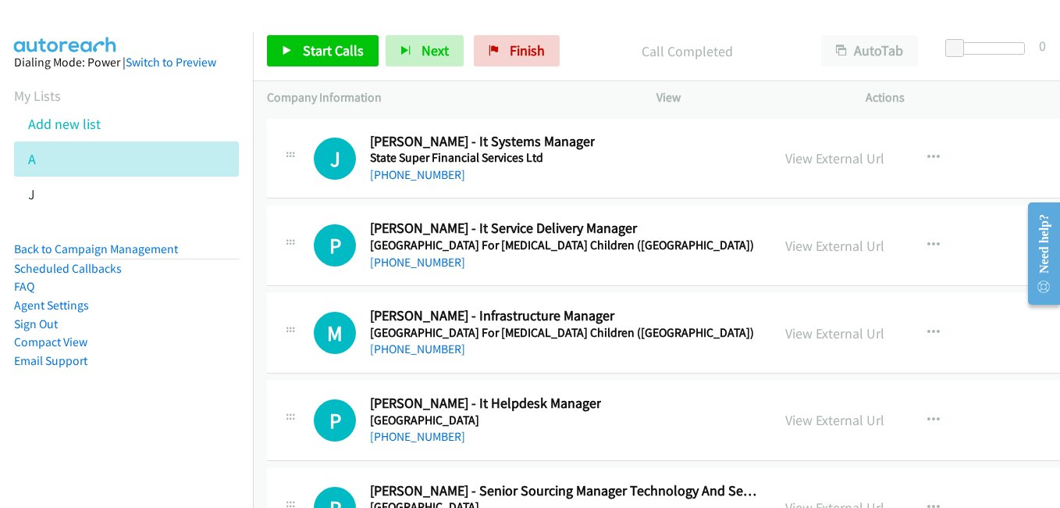
scroll to position [31626, 0]
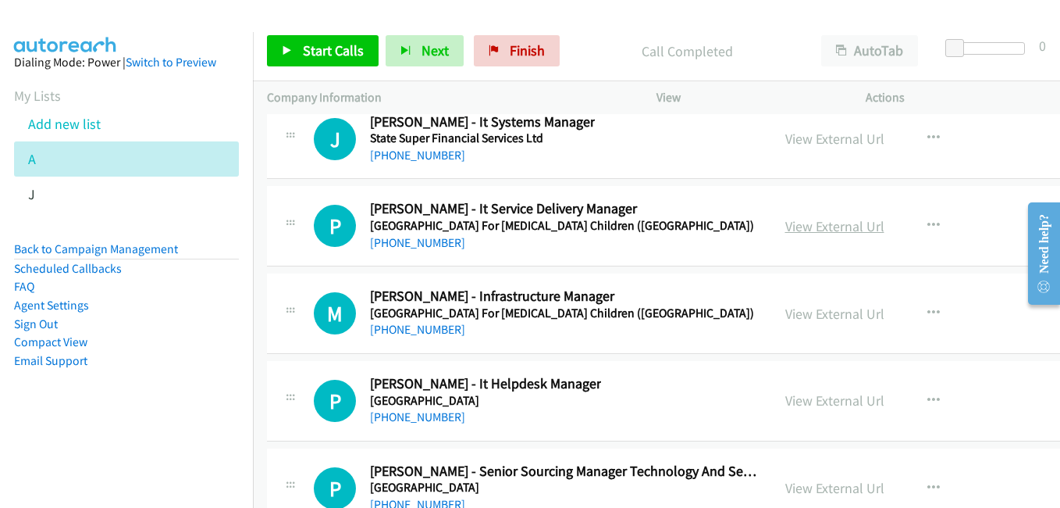
click at [813, 229] on link "View External Url" at bounding box center [835, 226] width 99 height 18
click at [827, 311] on link "View External Url" at bounding box center [835, 314] width 99 height 18
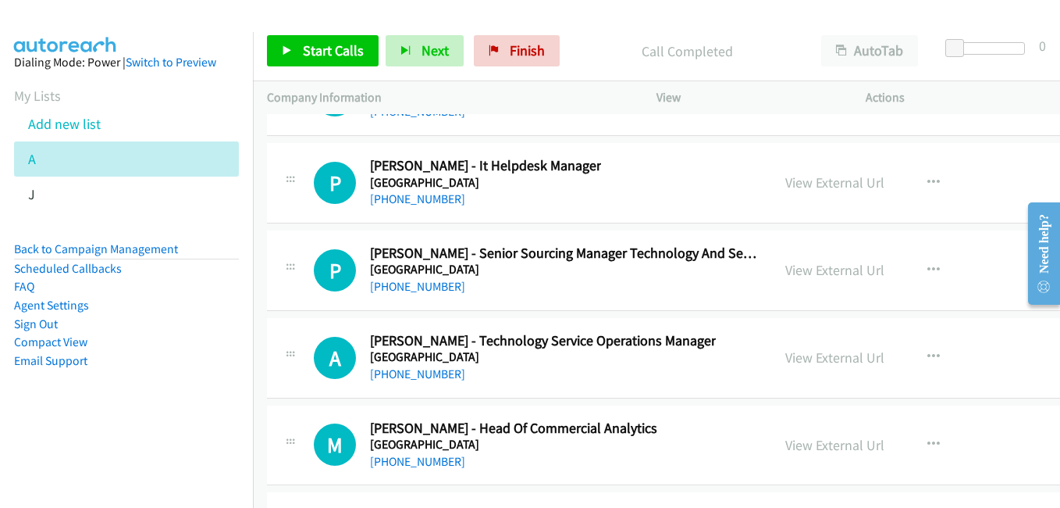
scroll to position [31860, 0]
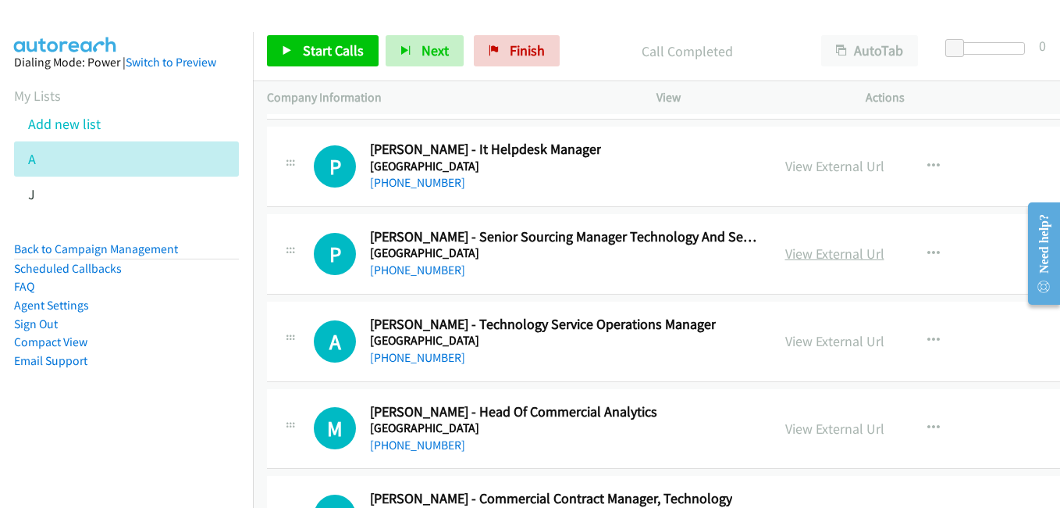
drag, startPoint x: 838, startPoint y: 254, endPoint x: 825, endPoint y: 254, distance: 12.5
click at [838, 254] on link "View External Url" at bounding box center [835, 253] width 99 height 18
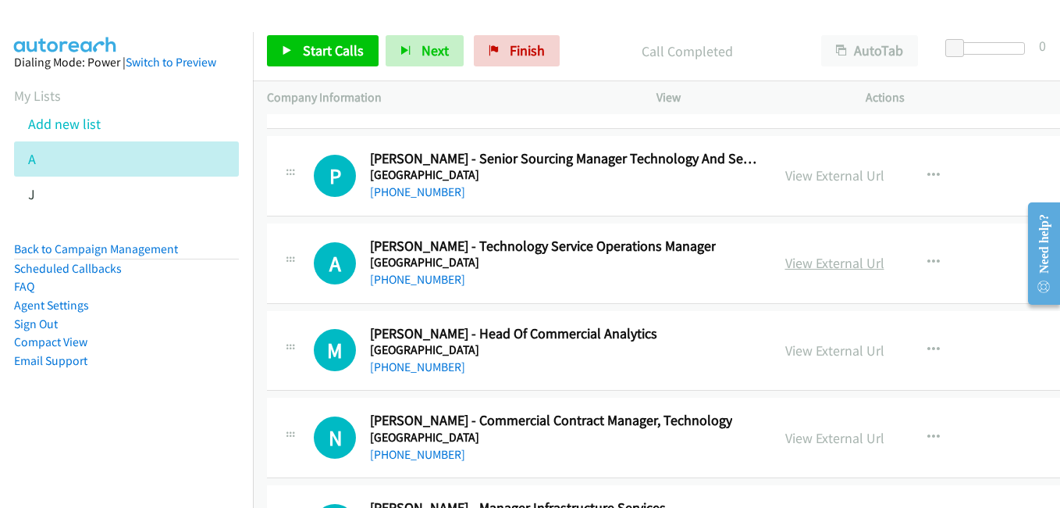
drag, startPoint x: 821, startPoint y: 262, endPoint x: 815, endPoint y: 257, distance: 8.3
click at [821, 262] on link "View External Url" at bounding box center [835, 263] width 99 height 18
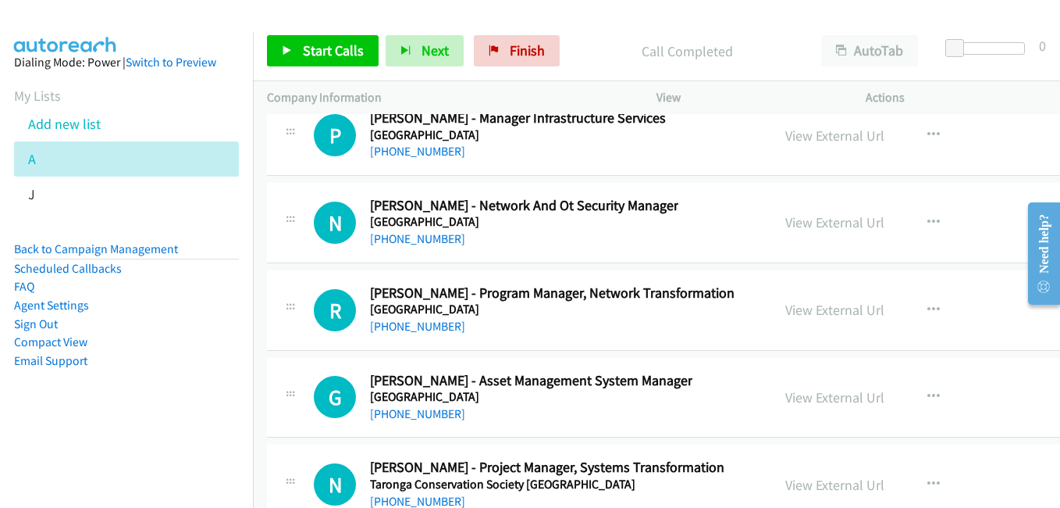
scroll to position [32329, 0]
drag, startPoint x: 816, startPoint y: 226, endPoint x: 806, endPoint y: 223, distance: 10.6
click at [816, 226] on link "View External Url" at bounding box center [835, 221] width 99 height 18
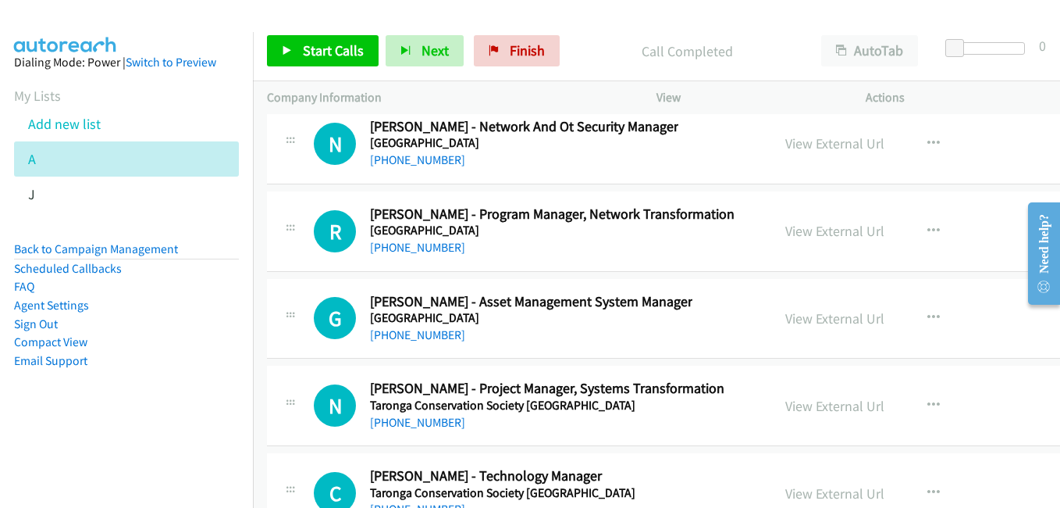
drag, startPoint x: 828, startPoint y: 237, endPoint x: 452, endPoint y: 151, distance: 385.3
click at [828, 237] on link "View External Url" at bounding box center [835, 231] width 99 height 18
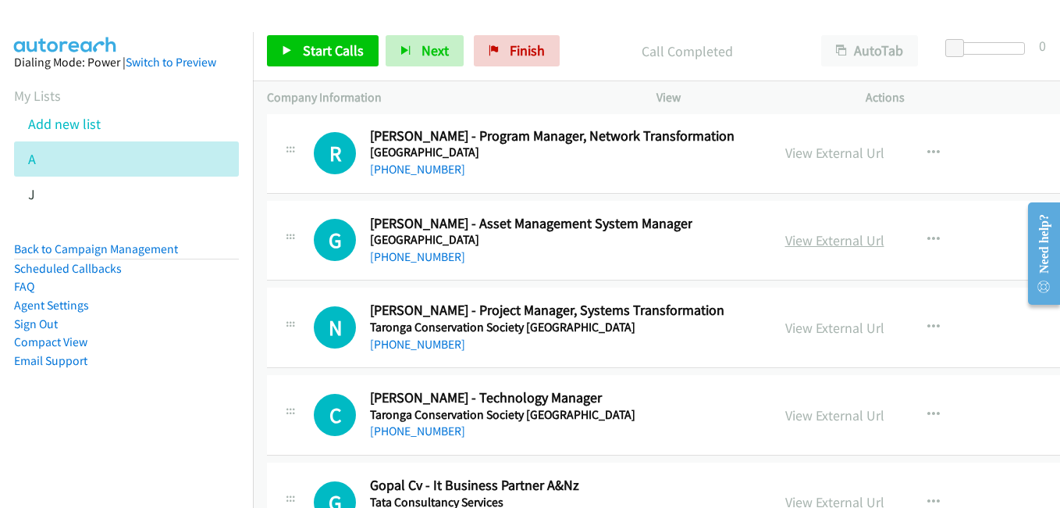
drag, startPoint x: 829, startPoint y: 242, endPoint x: 814, endPoint y: 242, distance: 14.8
click at [829, 242] on link "View External Url" at bounding box center [835, 240] width 99 height 18
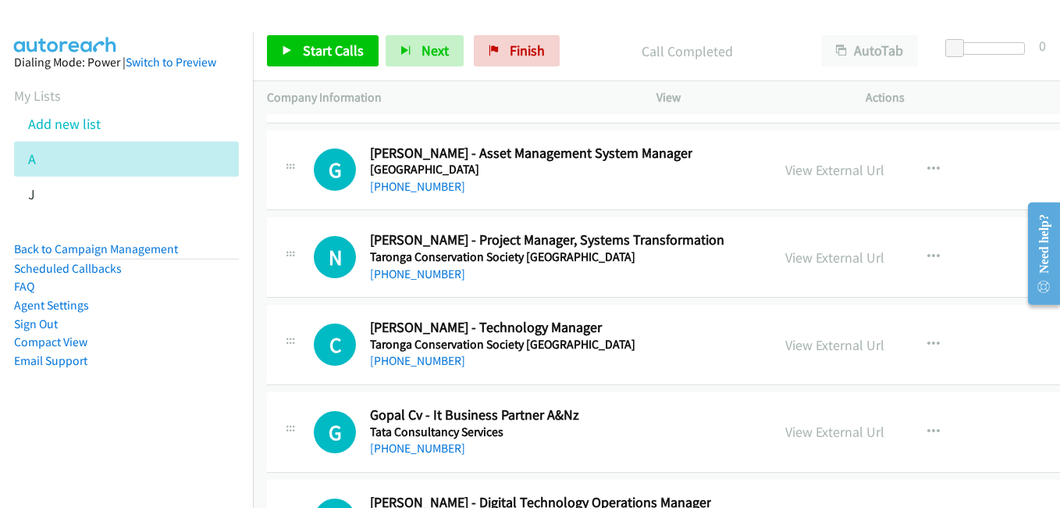
scroll to position [32563, 0]
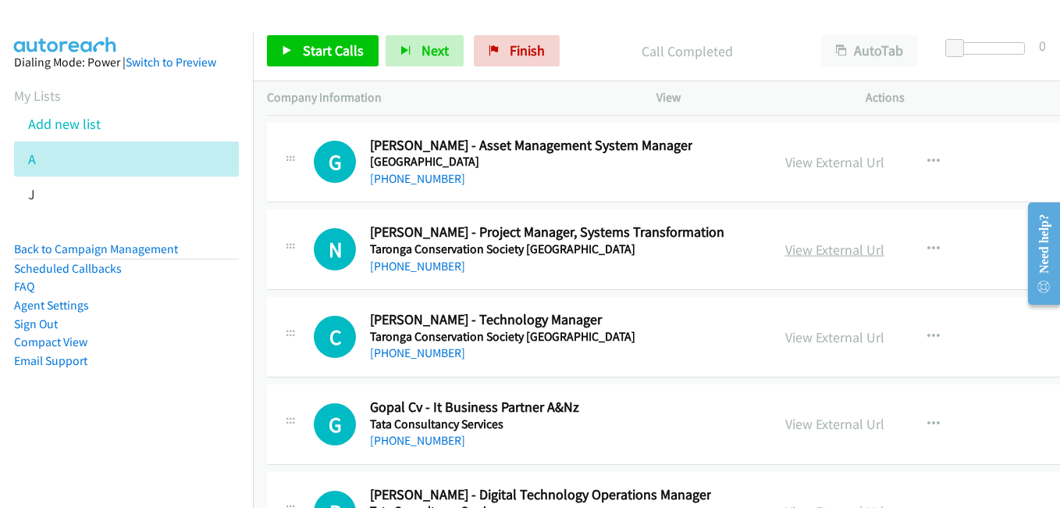
click at [817, 246] on link "View External Url" at bounding box center [835, 250] width 99 height 18
drag, startPoint x: 813, startPoint y: 335, endPoint x: 765, endPoint y: 319, distance: 50.1
click at [813, 335] on link "View External Url" at bounding box center [835, 337] width 99 height 18
drag, startPoint x: 850, startPoint y: 427, endPoint x: 842, endPoint y: 391, distance: 36.8
click at [850, 427] on link "View External Url" at bounding box center [835, 424] width 99 height 18
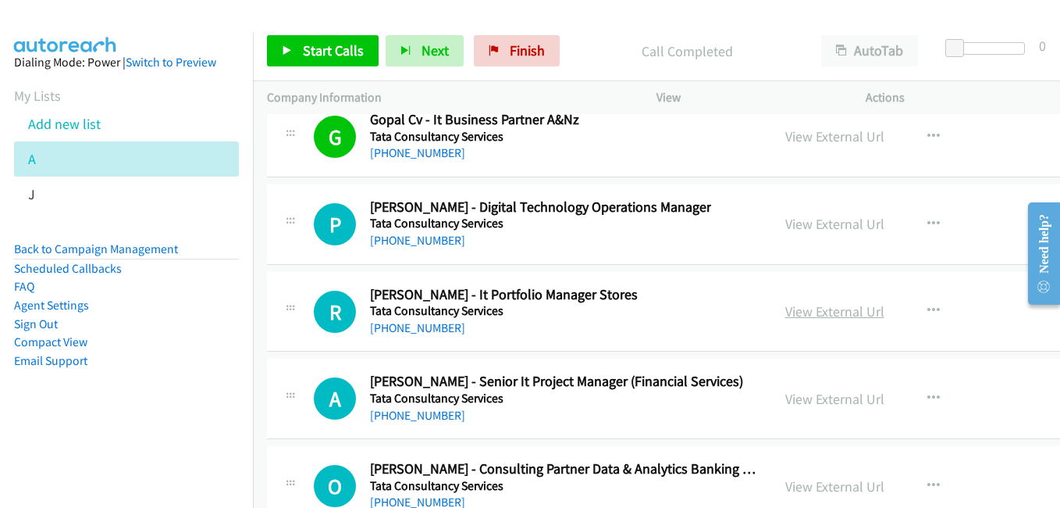
scroll to position [32876, 0]
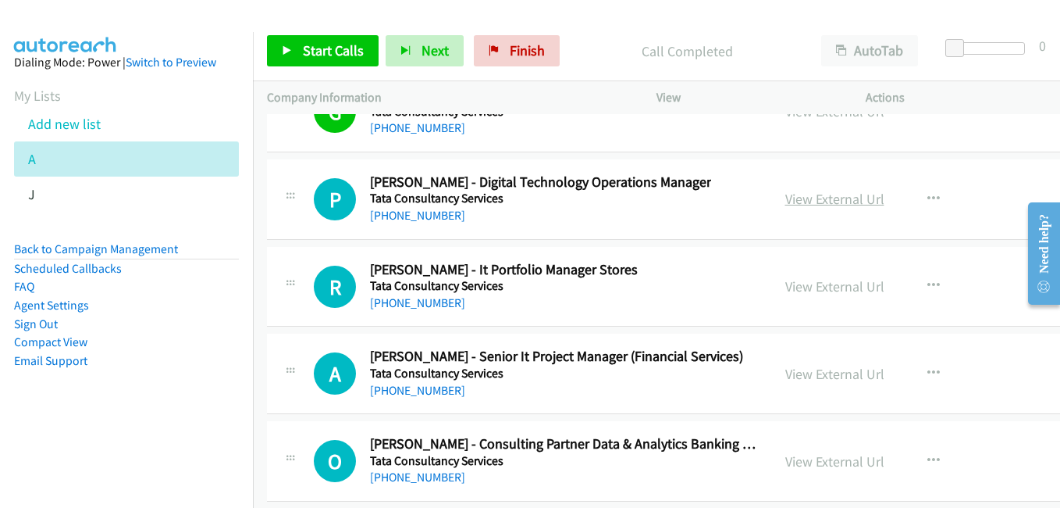
click at [839, 205] on link "View External Url" at bounding box center [835, 199] width 99 height 18
click at [830, 293] on link "View External Url" at bounding box center [835, 286] width 99 height 18
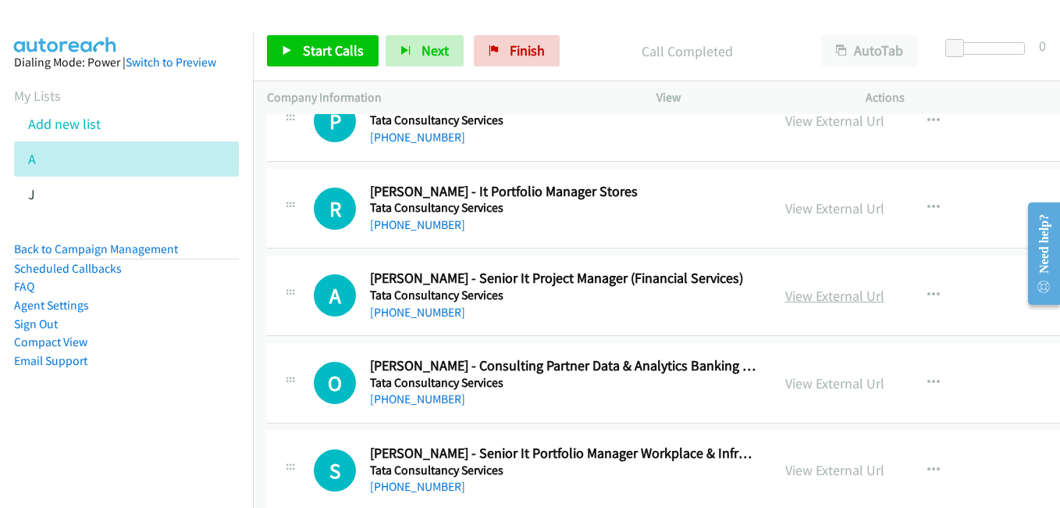
click at [839, 301] on link "View External Url" at bounding box center [835, 296] width 99 height 18
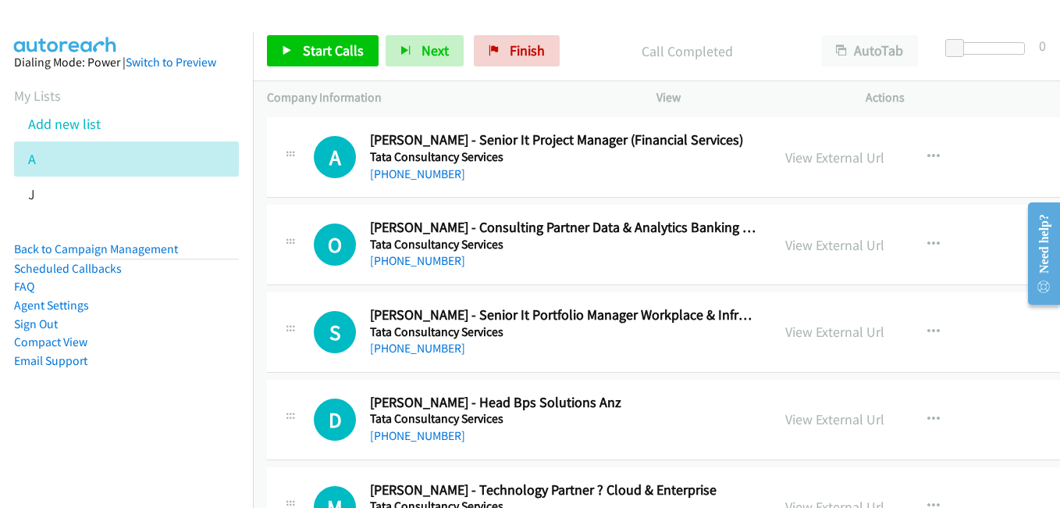
scroll to position [33110, 0]
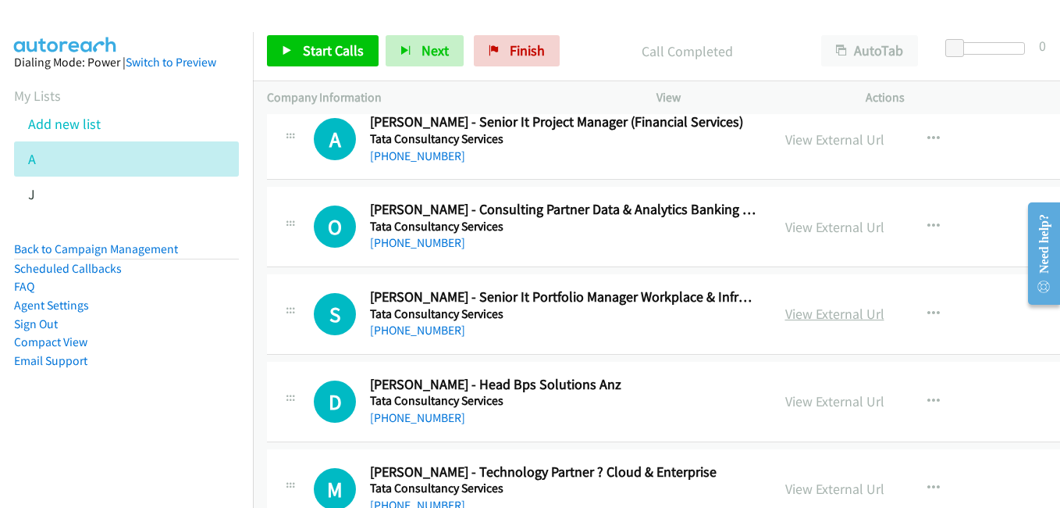
click at [835, 319] on link "View External Url" at bounding box center [835, 314] width 99 height 18
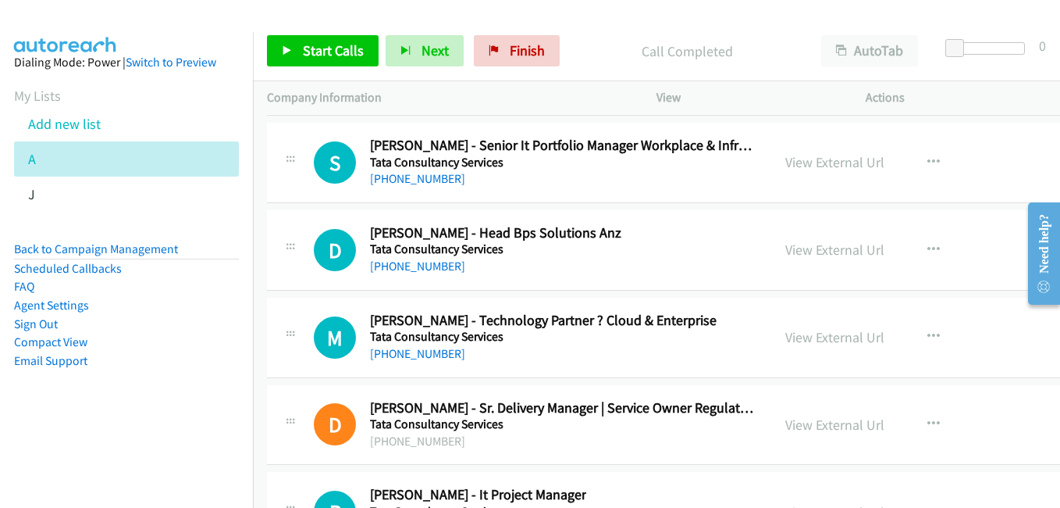
scroll to position [33266, 0]
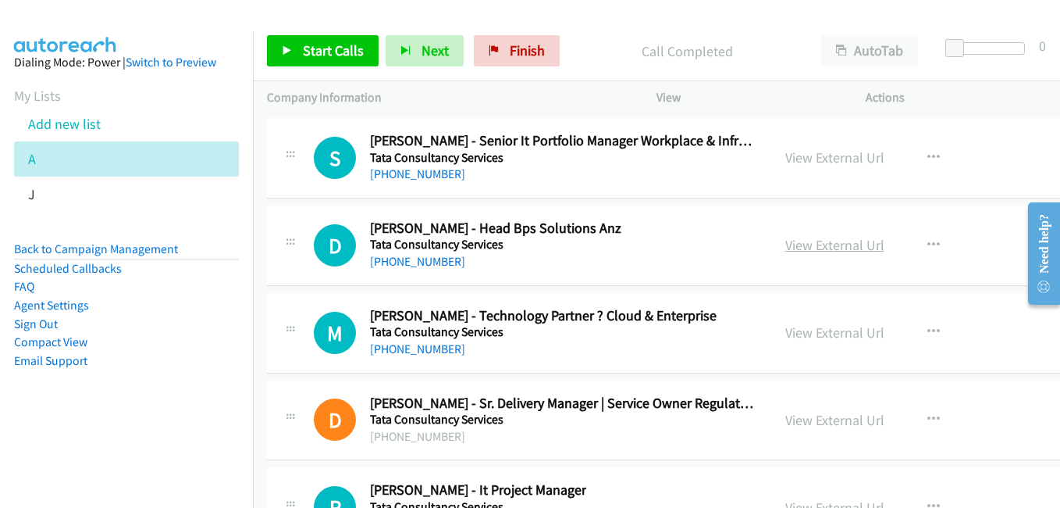
click at [823, 249] on link "View External Url" at bounding box center [835, 245] width 99 height 18
click at [828, 332] on link "View External Url" at bounding box center [835, 332] width 99 height 18
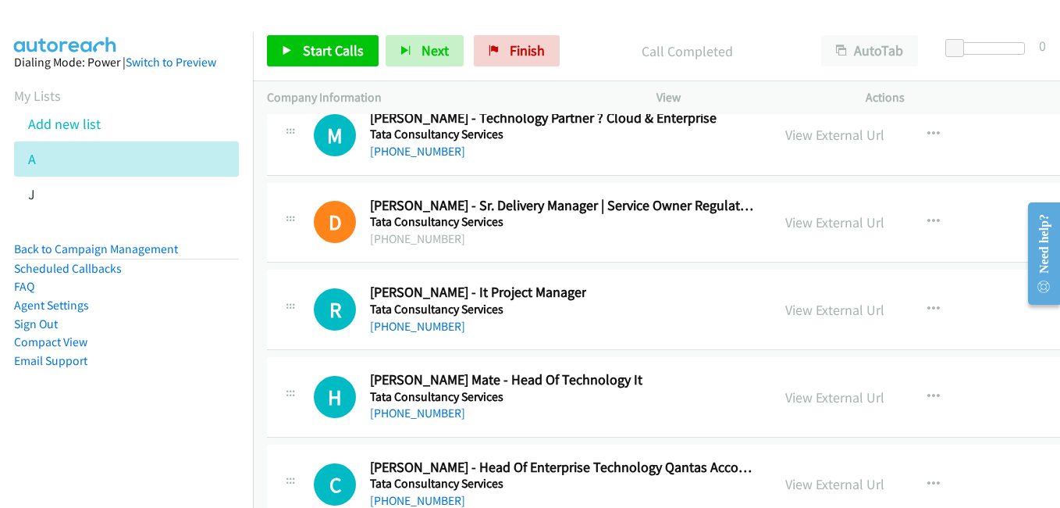
scroll to position [33500, 0]
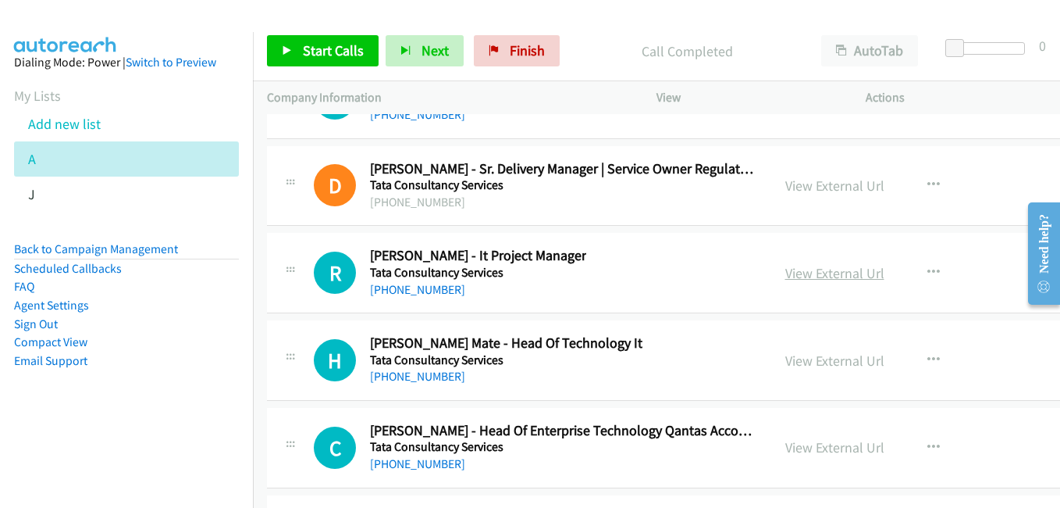
click at [837, 277] on link "View External Url" at bounding box center [835, 273] width 99 height 18
click at [846, 366] on link "View External Url" at bounding box center [835, 360] width 99 height 18
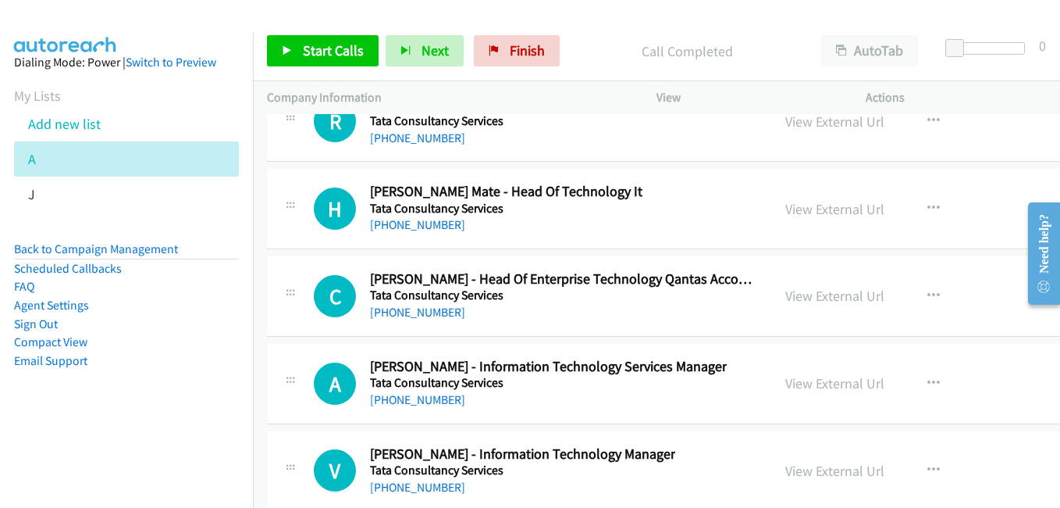
scroll to position [33656, 0]
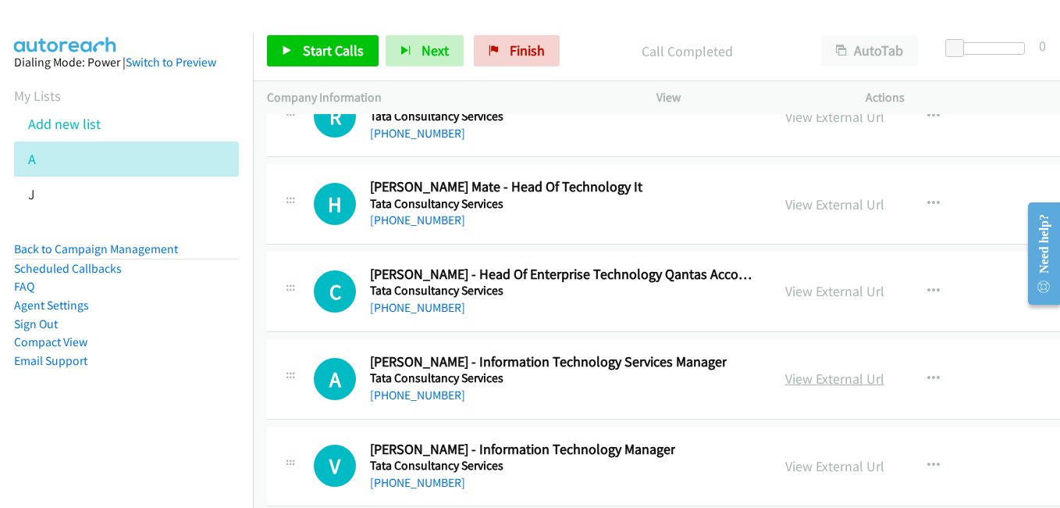
click at [823, 381] on link "View External Url" at bounding box center [835, 378] width 99 height 18
